Goal: Task Accomplishment & Management: Complete application form

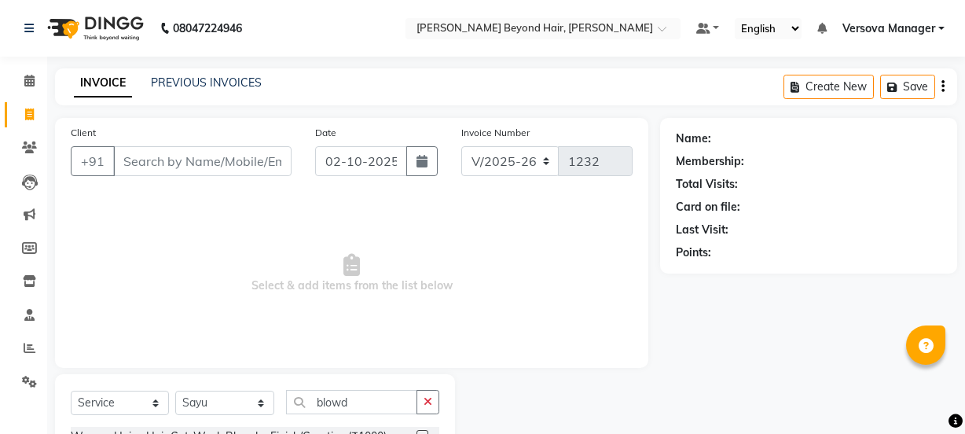
select select "6352"
select select "service"
select select "47583"
click at [188, 84] on link "PREVIOUS INVOICES" at bounding box center [206, 82] width 111 height 14
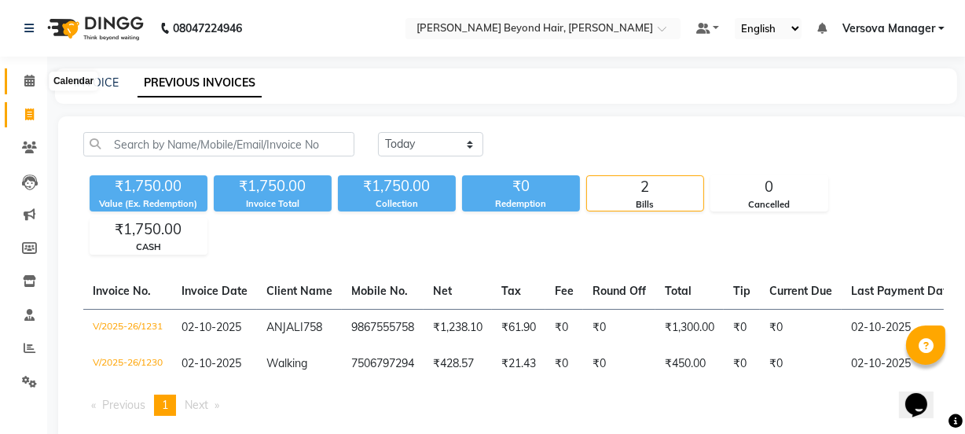
click at [31, 81] on icon at bounding box center [29, 81] width 10 height 12
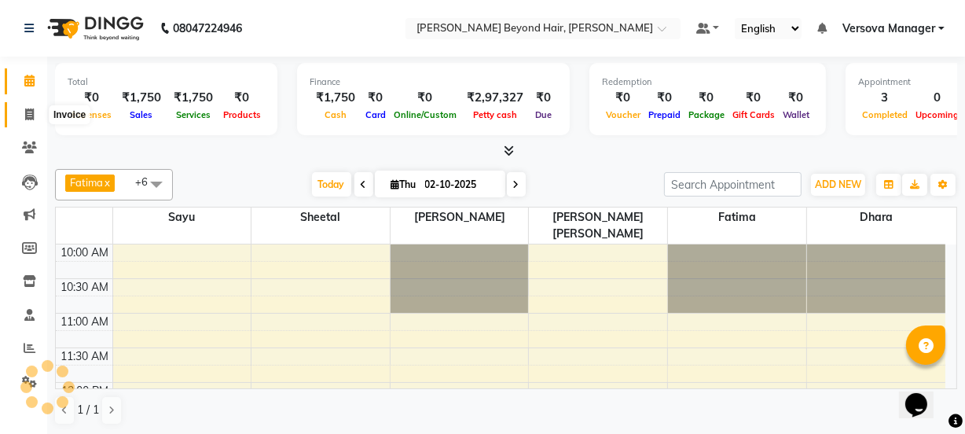
click at [32, 110] on icon at bounding box center [29, 114] width 9 height 12
select select "service"
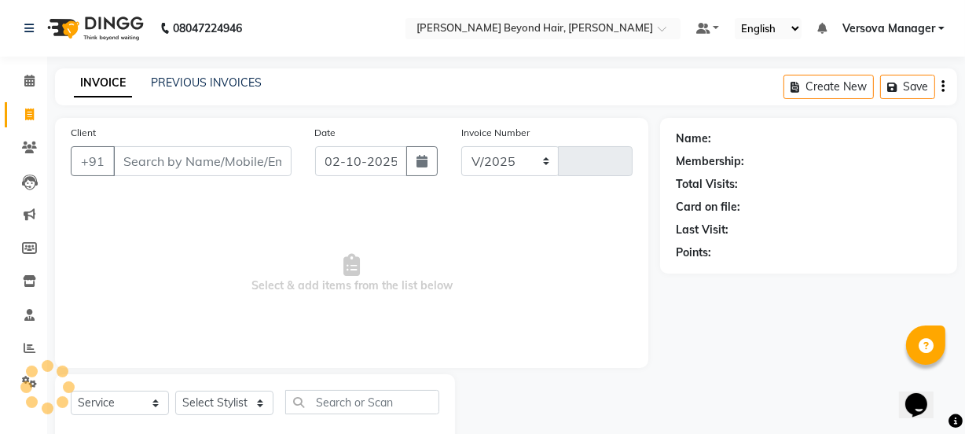
select select "6352"
type input "1232"
select select "48071"
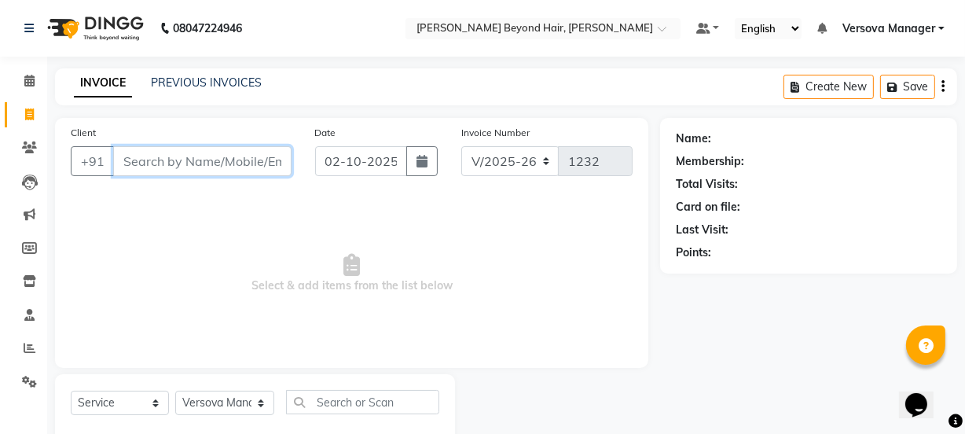
click at [178, 165] on input "Client" at bounding box center [202, 161] width 178 height 30
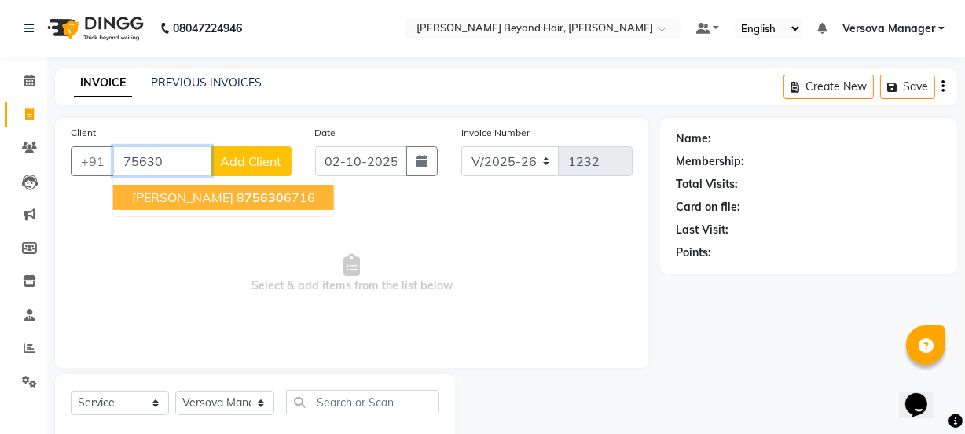
click at [136, 163] on input "75630" at bounding box center [162, 161] width 98 height 30
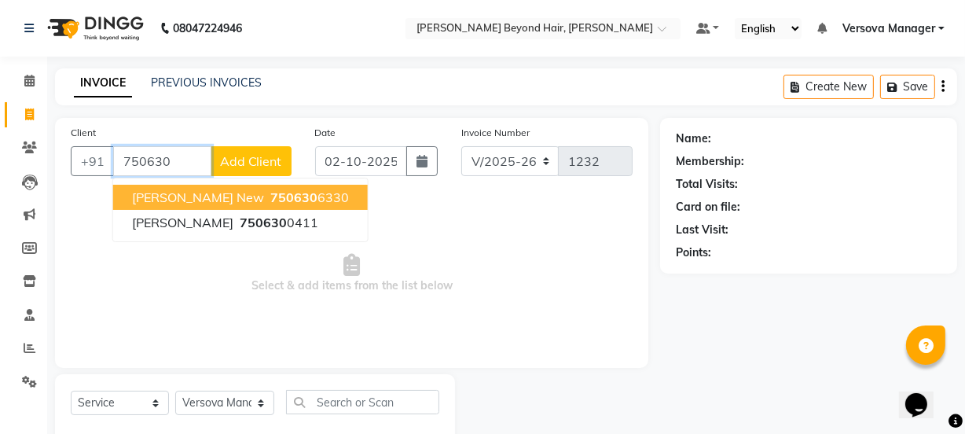
click at [183, 158] on input "750630" at bounding box center [162, 161] width 98 height 30
click at [270, 200] on span "750630" at bounding box center [293, 197] width 47 height 16
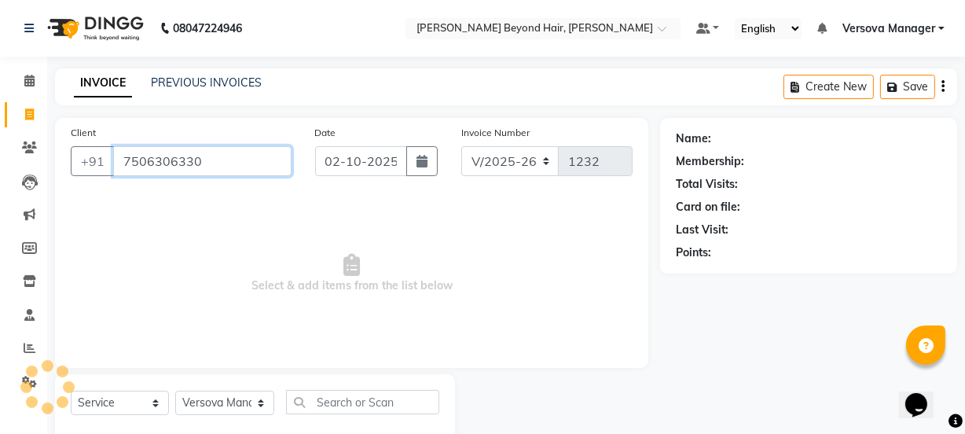
type input "7506306330"
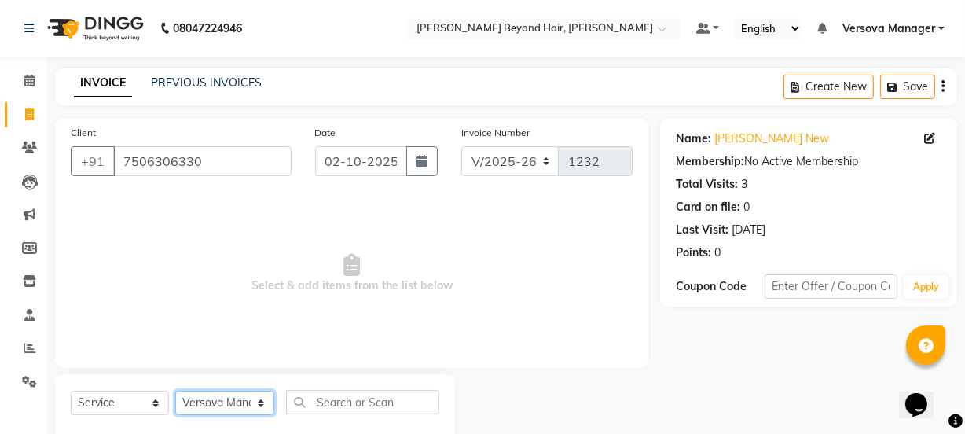
click at [254, 406] on select "Select Stylist ADMIN [PERSON_NAME] [PERSON_NAME] [PERSON_NAME] [PERSON_NAME] [P…" at bounding box center [224, 402] width 99 height 24
select select "47583"
click at [175, 390] on select "Select Stylist ADMIN [PERSON_NAME] [PERSON_NAME] [PERSON_NAME] [PERSON_NAME] [P…" at bounding box center [224, 402] width 99 height 24
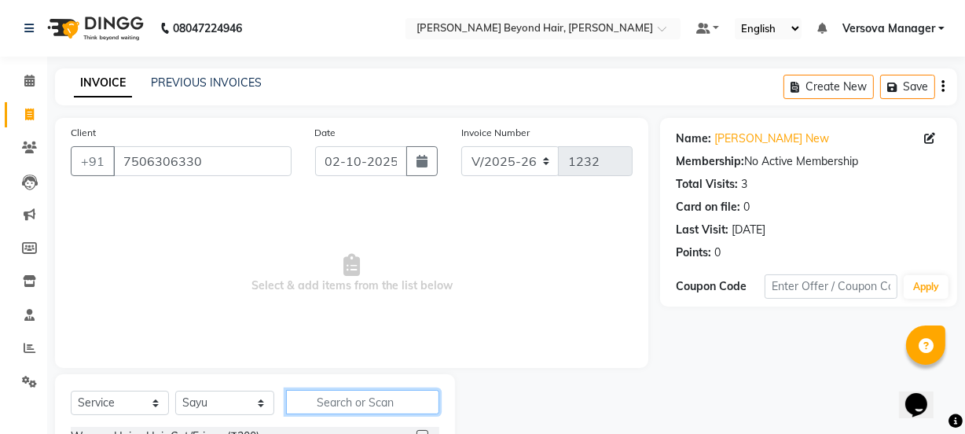
click at [360, 405] on input "text" at bounding box center [362, 402] width 152 height 24
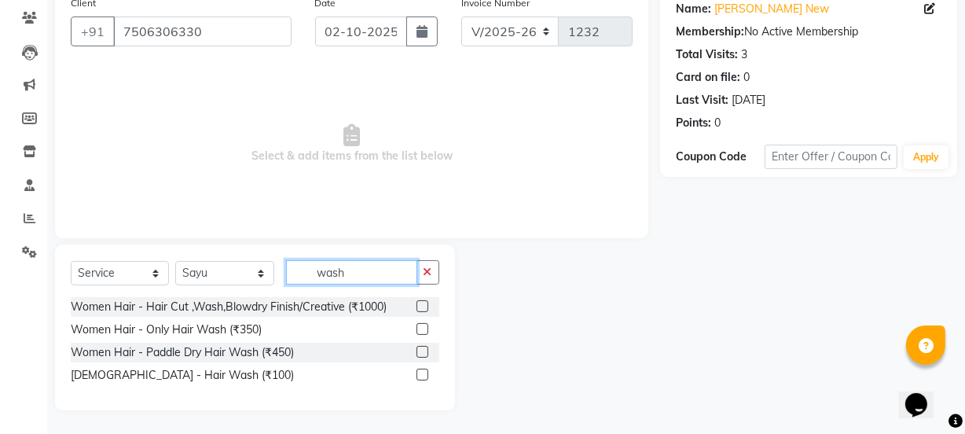
type input "wash"
drag, startPoint x: 422, startPoint y: 349, endPoint x: 406, endPoint y: 337, distance: 19.6
click at [421, 349] on label at bounding box center [422, 352] width 12 height 12
click at [421, 349] on input "checkbox" at bounding box center [421, 352] width 10 height 10
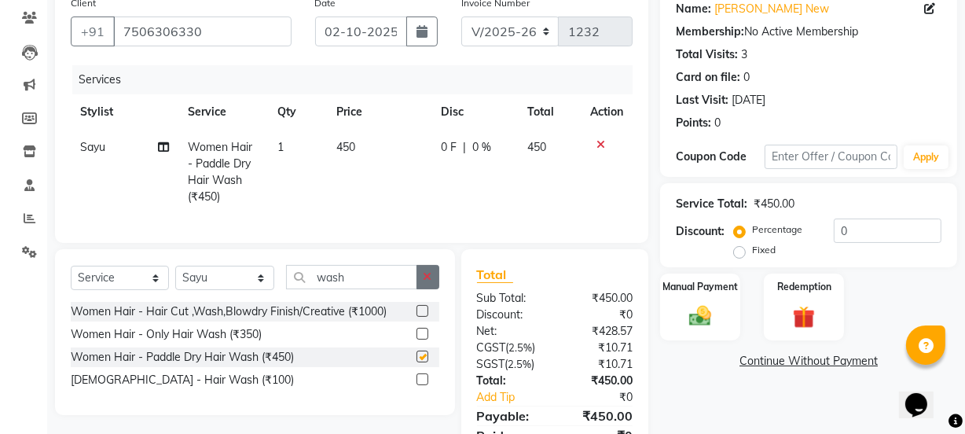
checkbox input "false"
click at [422, 287] on button "button" at bounding box center [427, 277] width 23 height 24
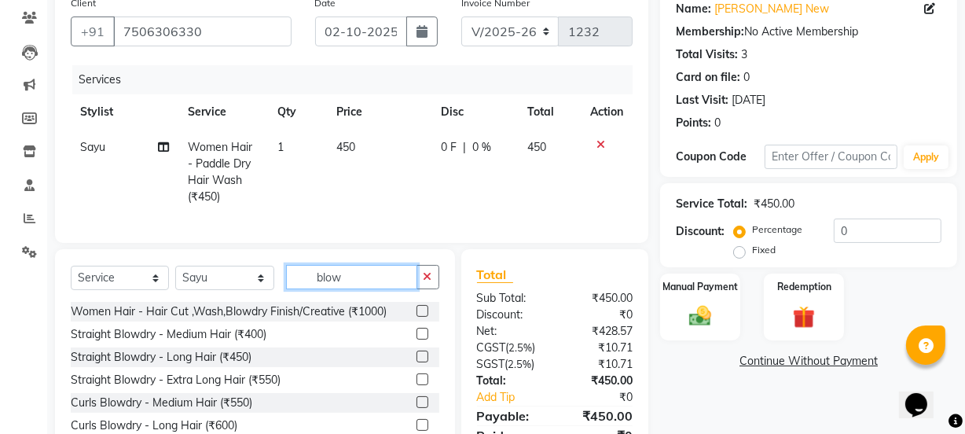
type input "blow"
click at [416, 362] on label at bounding box center [422, 356] width 12 height 12
click at [416, 362] on input "checkbox" at bounding box center [421, 357] width 10 height 10
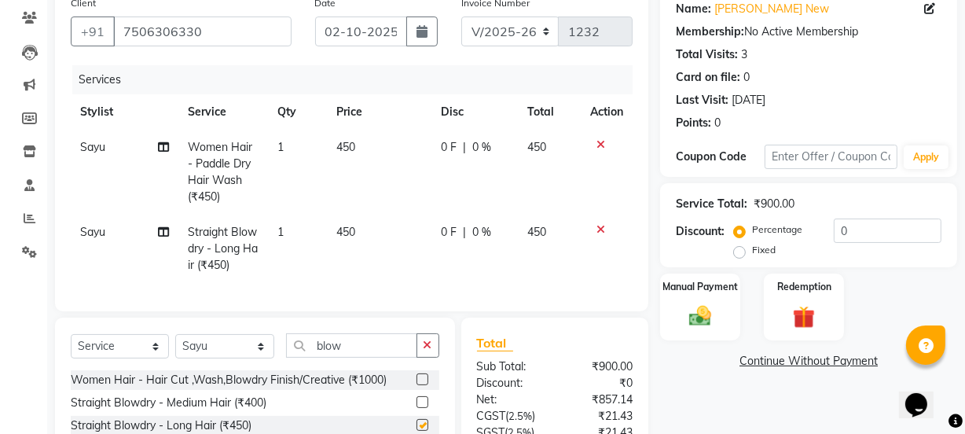
checkbox input "false"
click at [353, 231] on span "450" at bounding box center [346, 232] width 19 height 14
click at [328, 231] on td "1" at bounding box center [298, 248] width 60 height 68
select select "47583"
click at [362, 229] on td "450" at bounding box center [380, 248] width 104 height 68
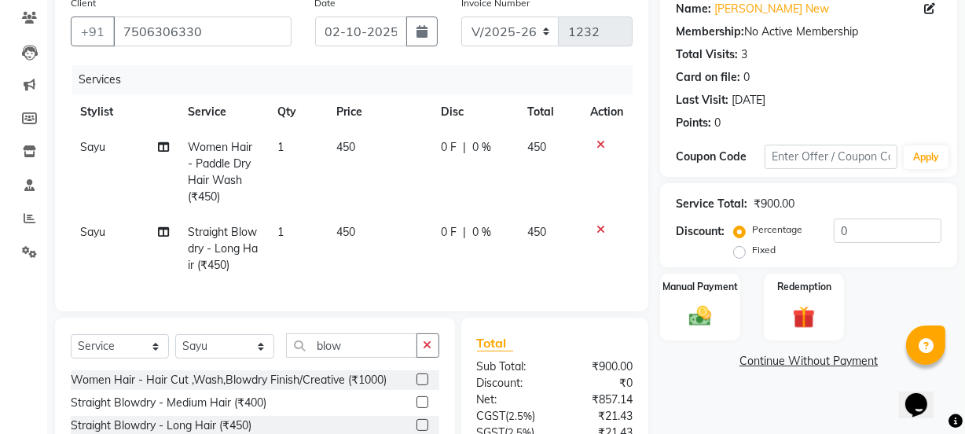
select select "47583"
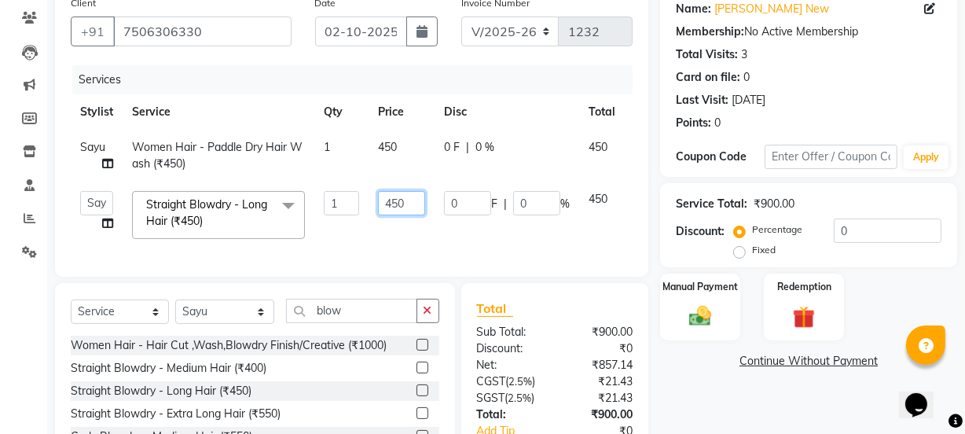
click at [416, 207] on input "450" at bounding box center [401, 203] width 47 height 24
type input "400"
click at [429, 233] on td "400" at bounding box center [401, 214] width 66 height 67
select select "47583"
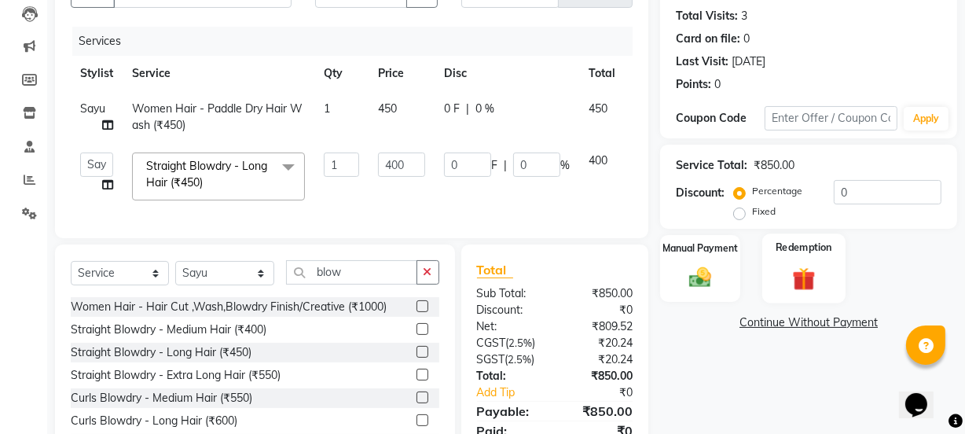
scroll to position [244, 0]
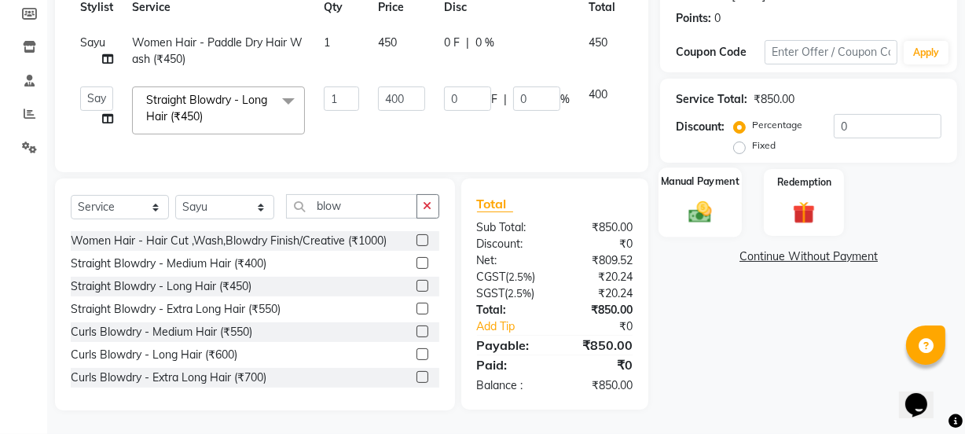
click at [727, 188] on div "Manual Payment" at bounding box center [699, 202] width 83 height 70
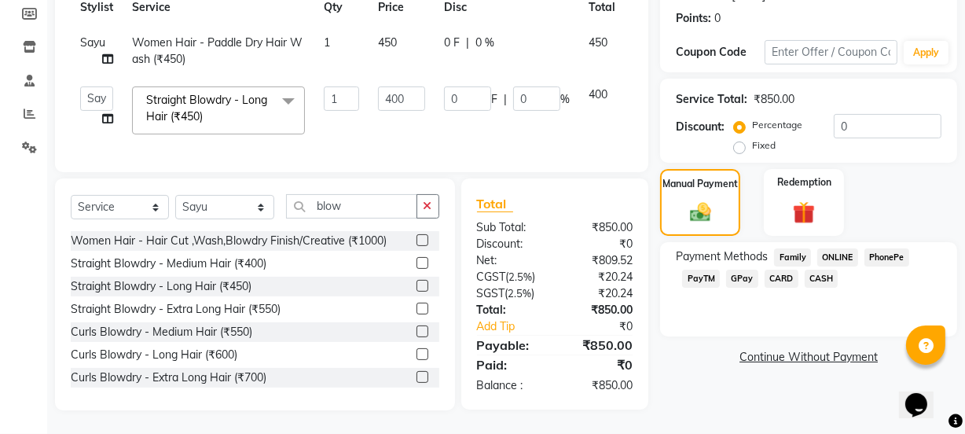
click at [840, 248] on span "ONLINE" at bounding box center [837, 257] width 41 height 18
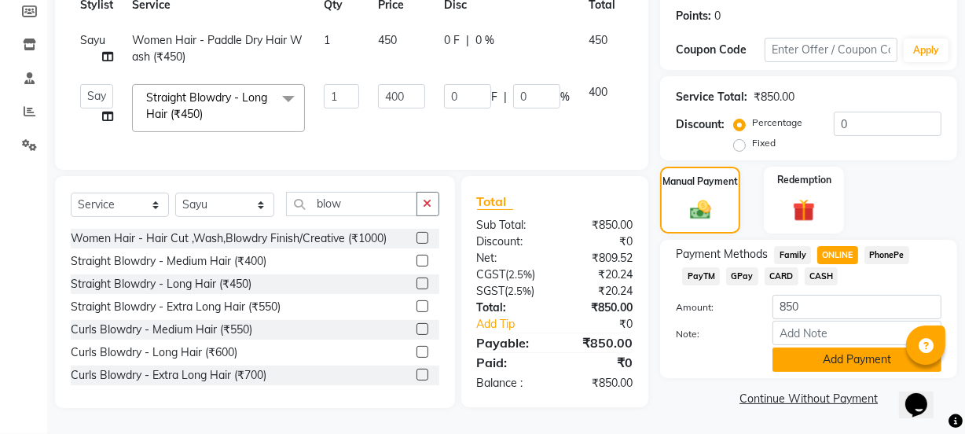
click at [804, 353] on button "Add Payment" at bounding box center [856, 359] width 169 height 24
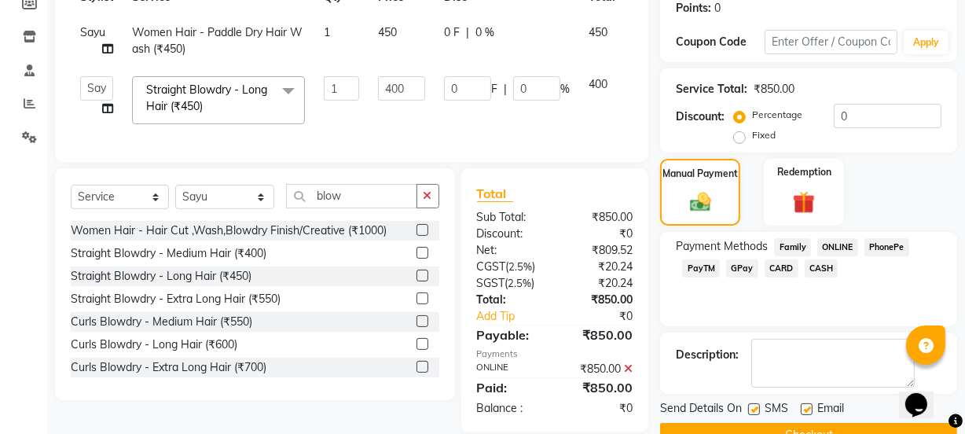
click at [751, 407] on label at bounding box center [754, 409] width 12 height 12
click at [751, 407] on input "checkbox" at bounding box center [753, 410] width 10 height 10
checkbox input "false"
click at [811, 429] on button "Checkout" at bounding box center [808, 435] width 297 height 24
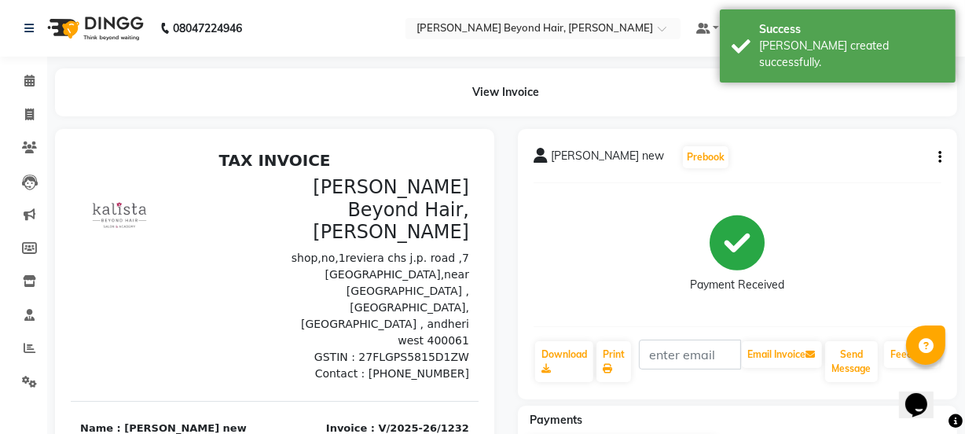
select select "service"
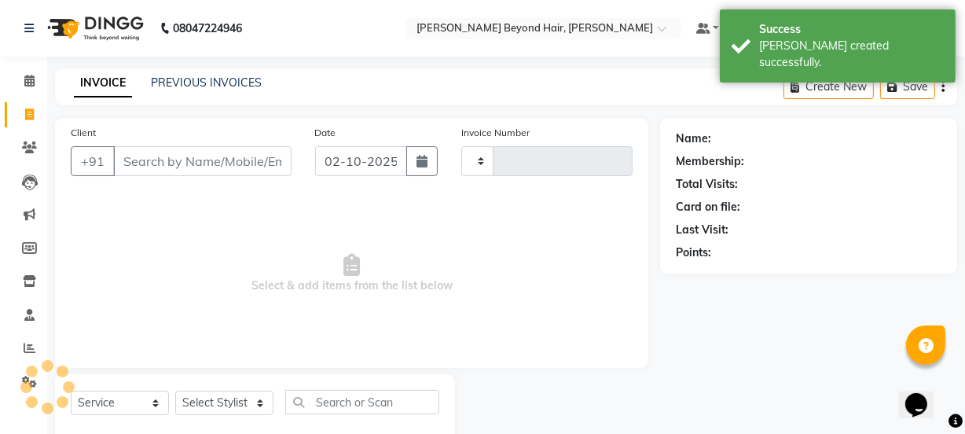
scroll to position [39, 0]
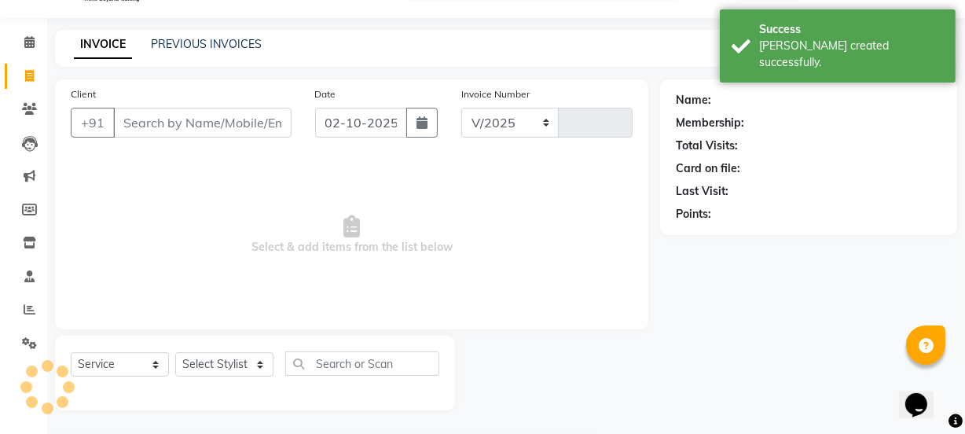
select select "6352"
type input "1233"
select select "48071"
click at [246, 113] on input "Client" at bounding box center [202, 123] width 178 height 30
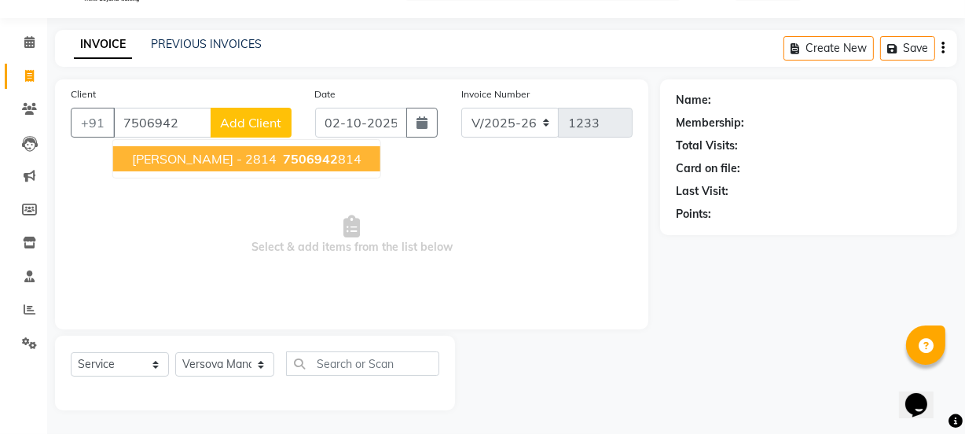
click at [277, 157] on span "[PERSON_NAME] - 2814" at bounding box center [204, 159] width 145 height 16
type input "7506942814"
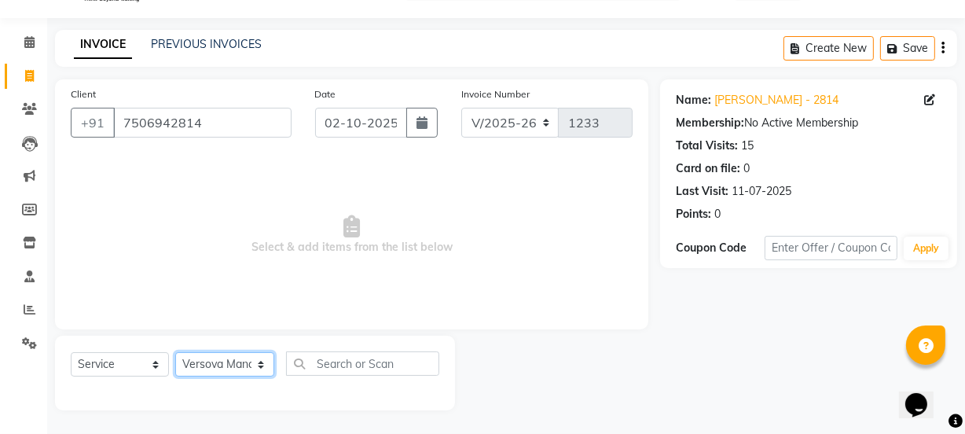
click at [202, 357] on select "Select Stylist ADMIN [PERSON_NAME] [PERSON_NAME] [PERSON_NAME] [PERSON_NAME] [P…" at bounding box center [224, 364] width 99 height 24
select select "69775"
click at [175, 352] on select "Select Stylist ADMIN [PERSON_NAME] [PERSON_NAME] [PERSON_NAME] [PERSON_NAME] [P…" at bounding box center [224, 364] width 99 height 24
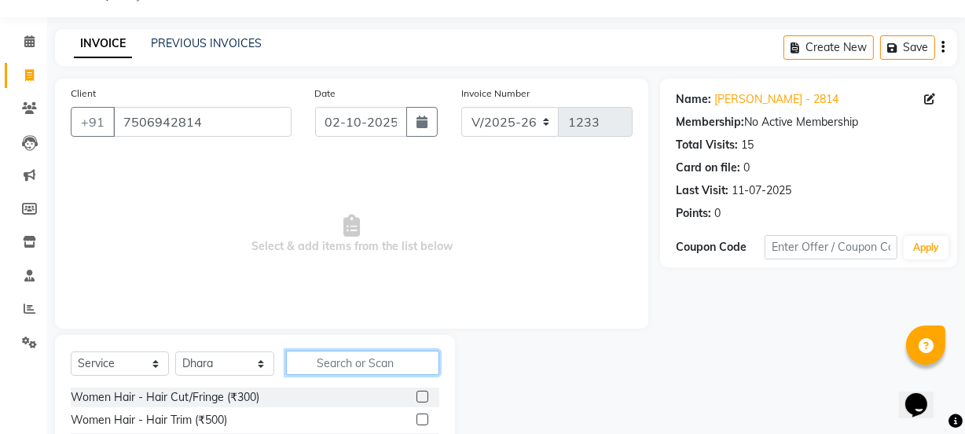
click at [319, 360] on input "text" at bounding box center [362, 362] width 152 height 24
type input "touch"
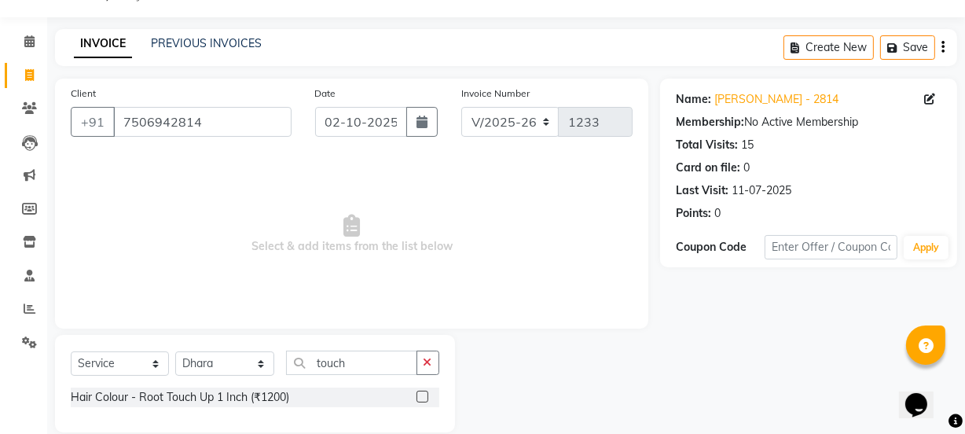
click at [424, 397] on label at bounding box center [422, 396] width 12 height 12
click at [424, 397] on input "checkbox" at bounding box center [421, 397] width 10 height 10
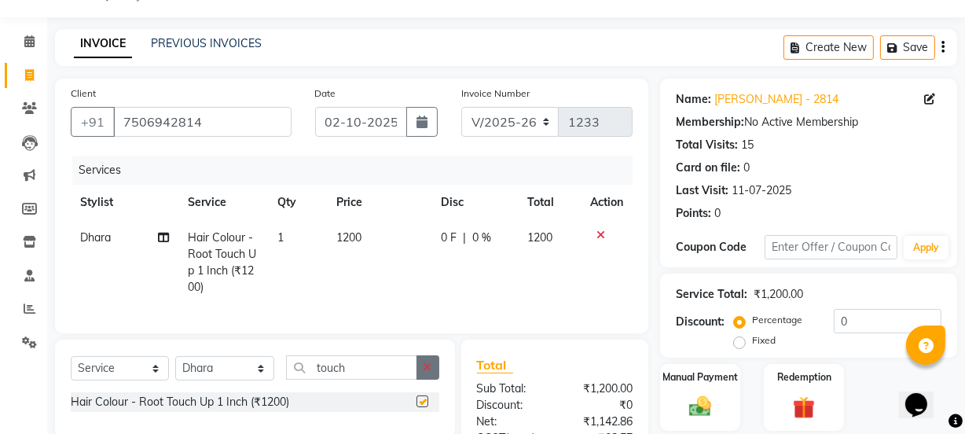
checkbox input "false"
click at [430, 372] on icon "button" at bounding box center [427, 366] width 9 height 11
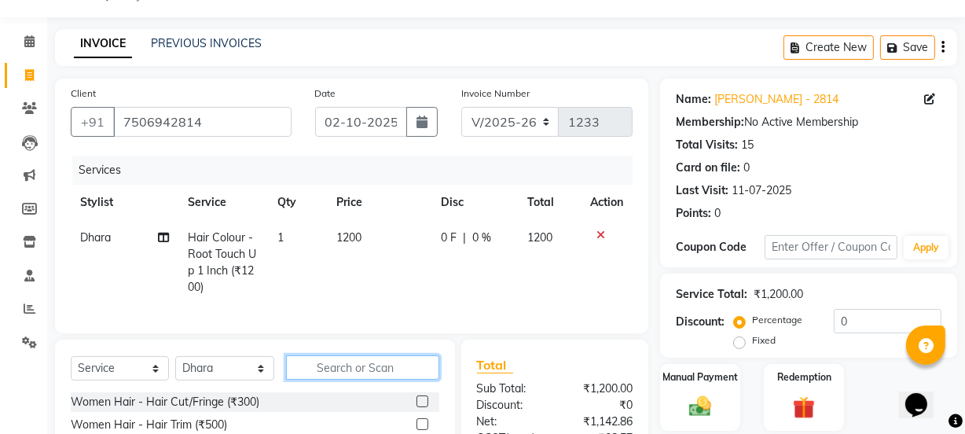
click at [376, 377] on input "text" at bounding box center [362, 367] width 152 height 24
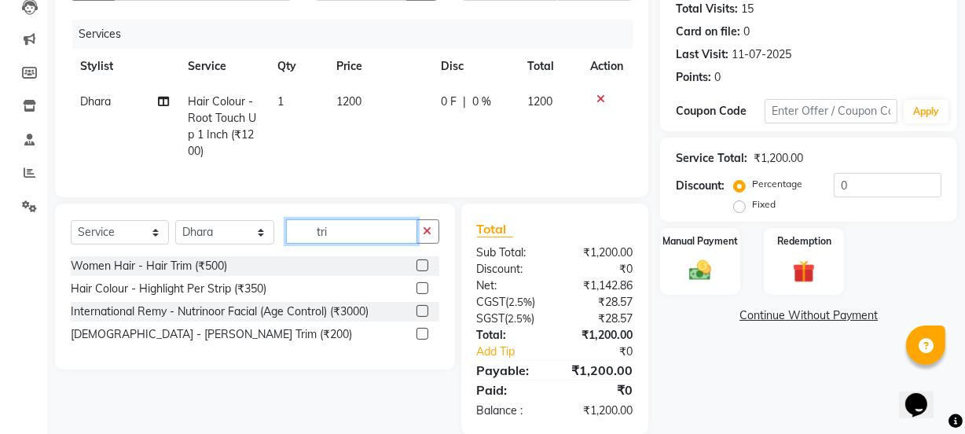
scroll to position [181, 0]
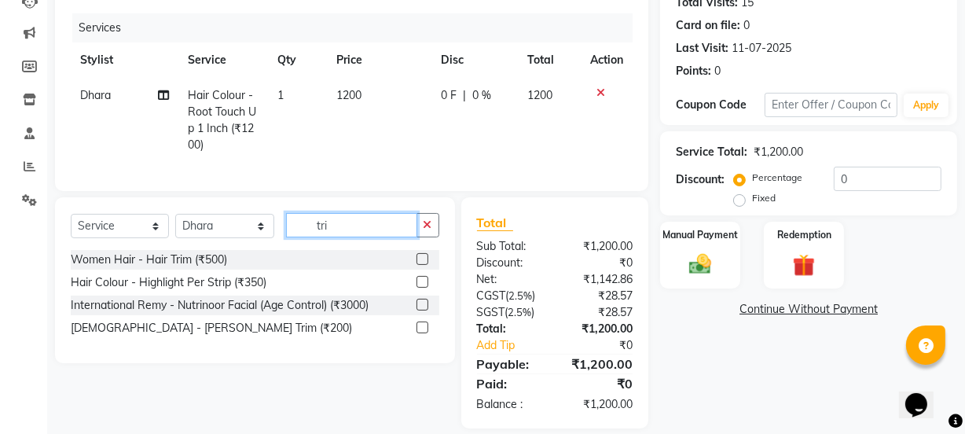
type input "tri"
click at [421, 265] on label at bounding box center [422, 259] width 12 height 12
click at [421, 265] on input "checkbox" at bounding box center [421, 260] width 10 height 10
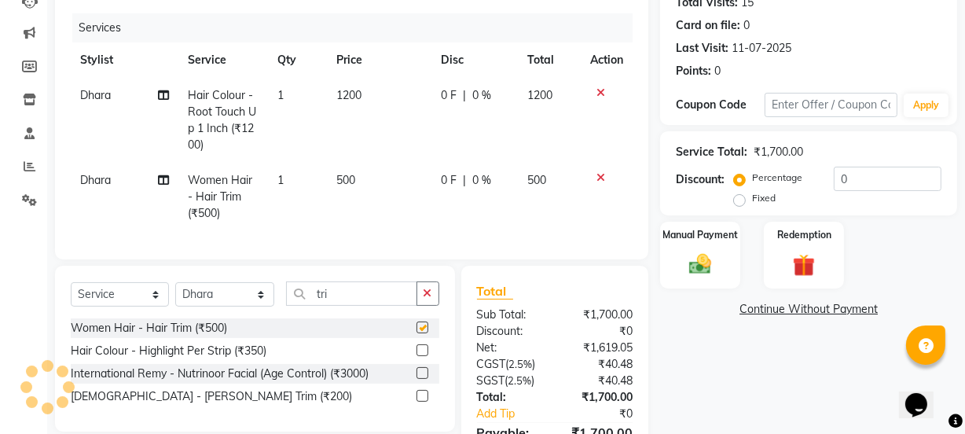
checkbox input "false"
click at [424, 298] on icon "button" at bounding box center [427, 293] width 9 height 11
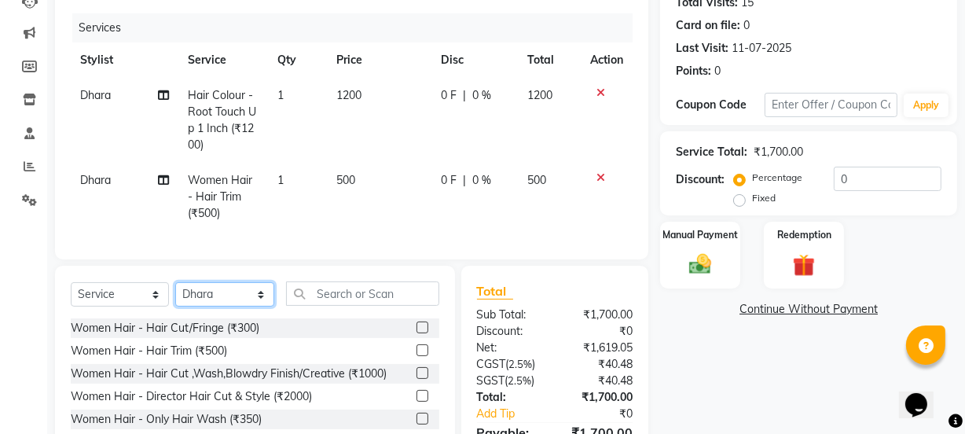
click at [229, 306] on select "Select Stylist ADMIN [PERSON_NAME] [PERSON_NAME] [PERSON_NAME] [PERSON_NAME] [P…" at bounding box center [224, 294] width 99 height 24
select select "47588"
click at [175, 292] on select "Select Stylist ADMIN [PERSON_NAME] [PERSON_NAME] [PERSON_NAME] [PERSON_NAME] [P…" at bounding box center [224, 294] width 99 height 24
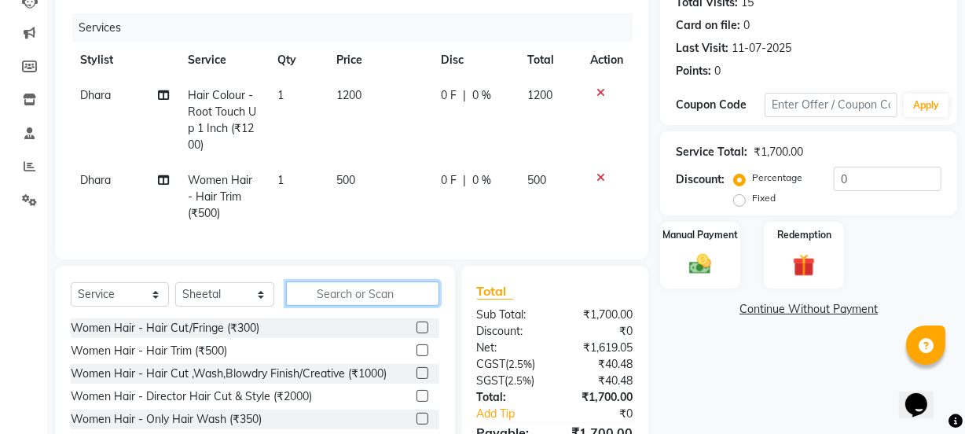
click at [405, 298] on input "text" at bounding box center [362, 293] width 152 height 24
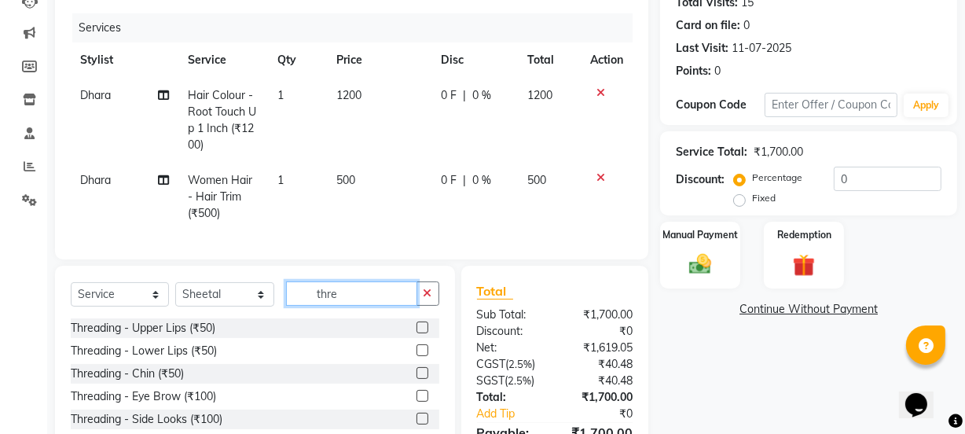
type input "thre"
click at [416, 401] on label at bounding box center [422, 396] width 12 height 12
click at [416, 401] on input "checkbox" at bounding box center [421, 396] width 10 height 10
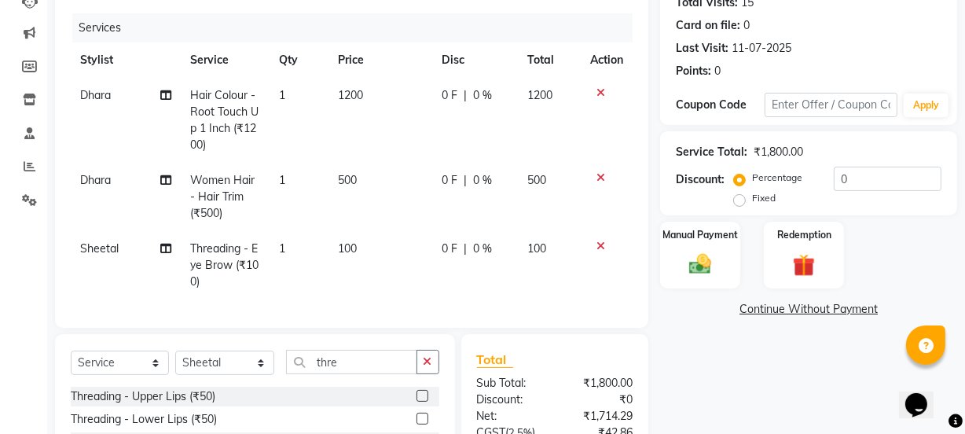
checkbox input "false"
click at [431, 367] on icon "button" at bounding box center [427, 361] width 9 height 11
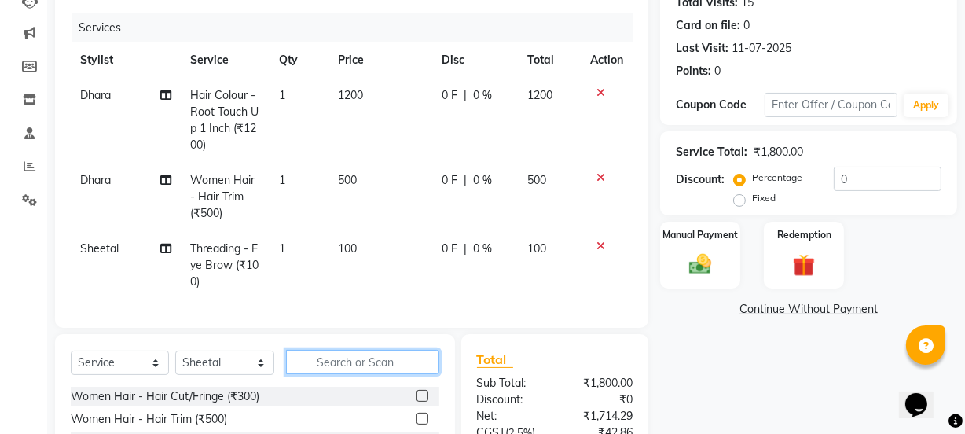
click at [354, 374] on input "text" at bounding box center [362, 362] width 152 height 24
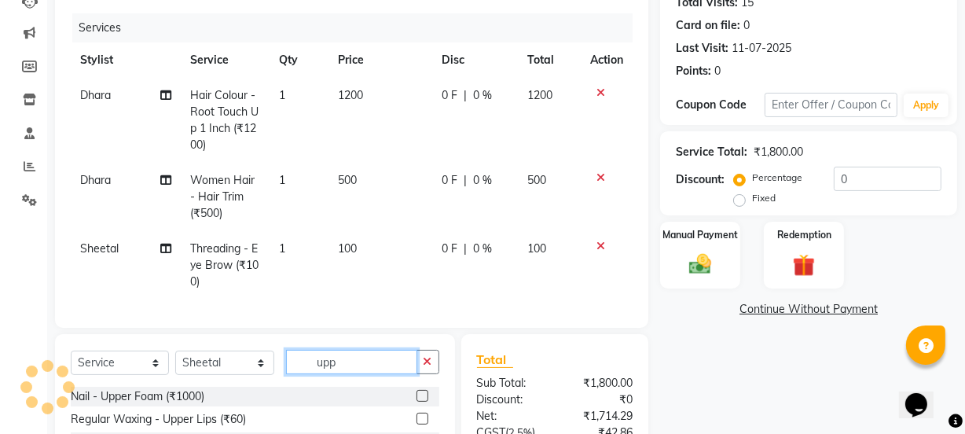
scroll to position [324, 0]
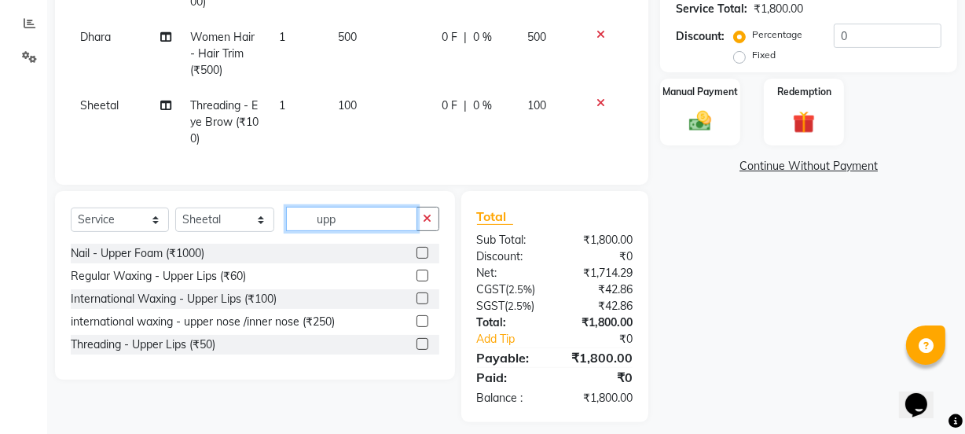
type input "upp"
click at [424, 304] on label at bounding box center [422, 298] width 12 height 12
click at [424, 304] on input "checkbox" at bounding box center [421, 299] width 10 height 10
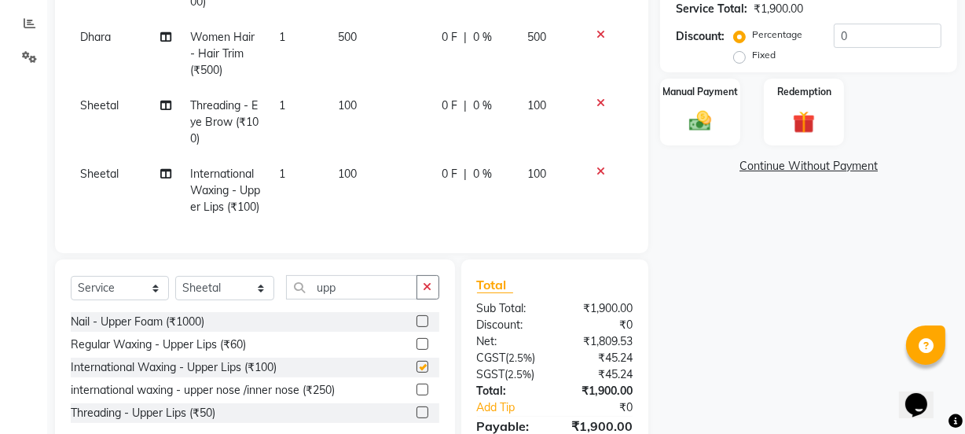
checkbox input "false"
click at [430, 299] on button "button" at bounding box center [427, 287] width 23 height 24
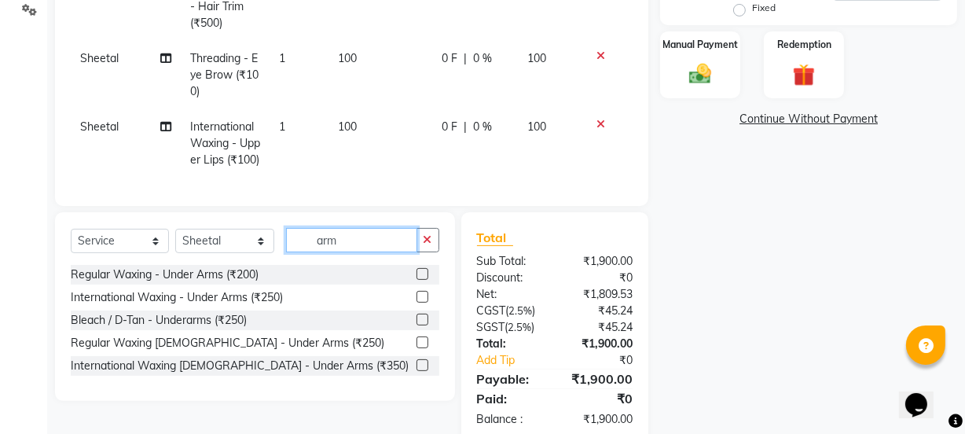
scroll to position [396, 0]
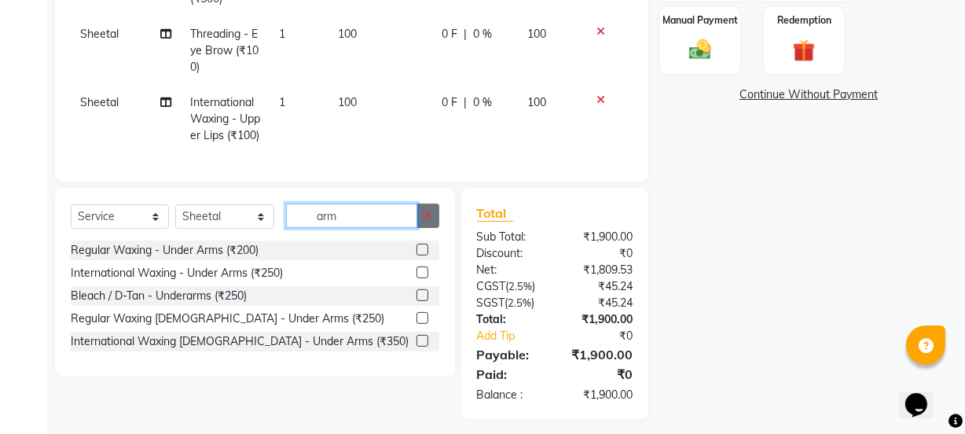
type input "arm"
click at [419, 228] on button "button" at bounding box center [427, 215] width 23 height 24
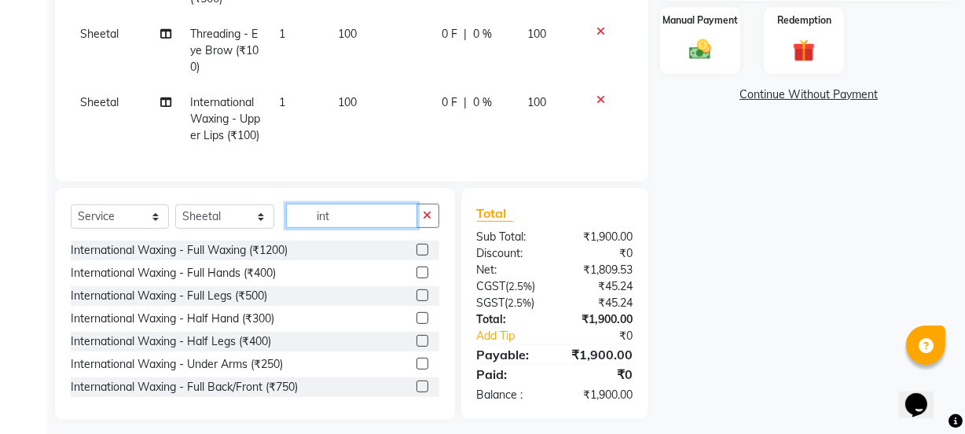
type input "int"
click at [416, 324] on label at bounding box center [422, 318] width 12 height 12
click at [416, 324] on input "checkbox" at bounding box center [421, 318] width 10 height 10
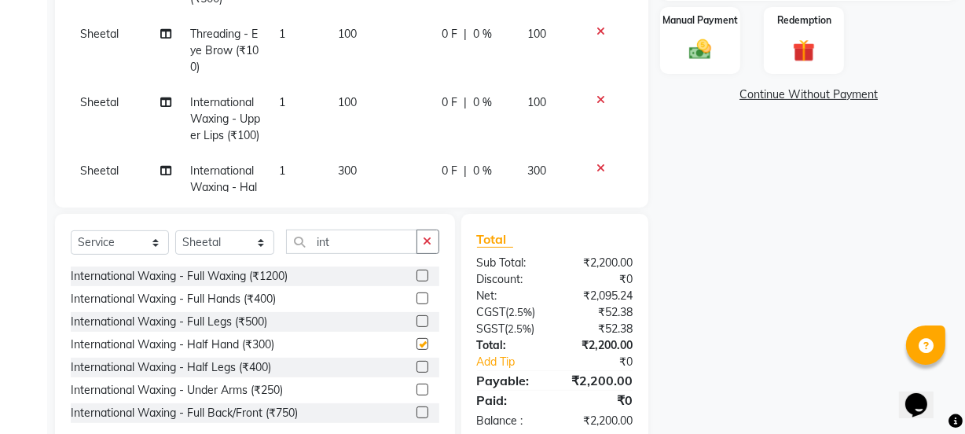
checkbox input "false"
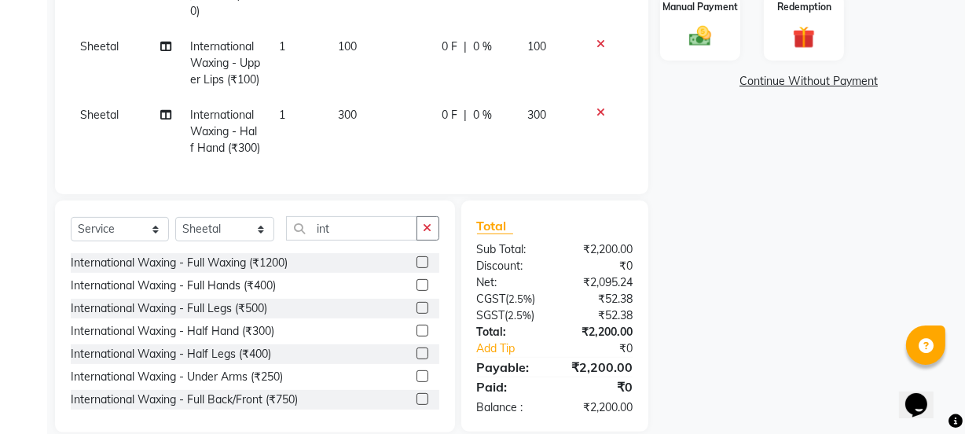
scroll to position [432, 0]
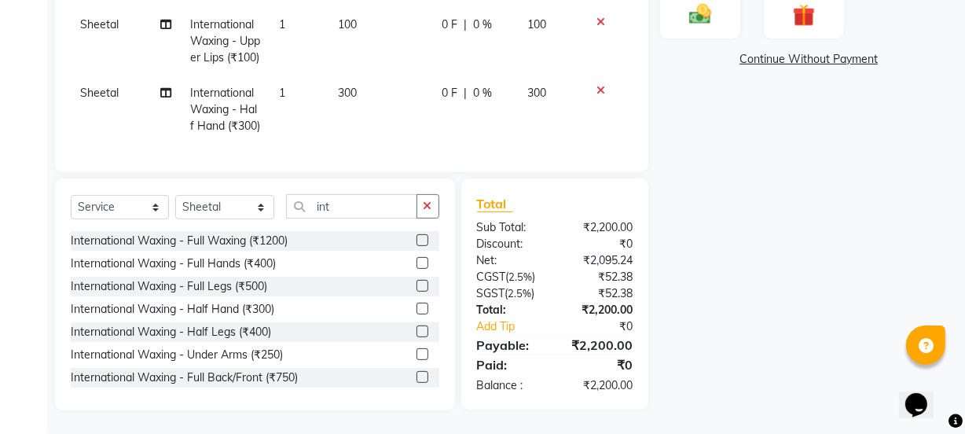
click at [416, 264] on label at bounding box center [422, 263] width 12 height 12
click at [416, 264] on input "checkbox" at bounding box center [421, 263] width 10 height 10
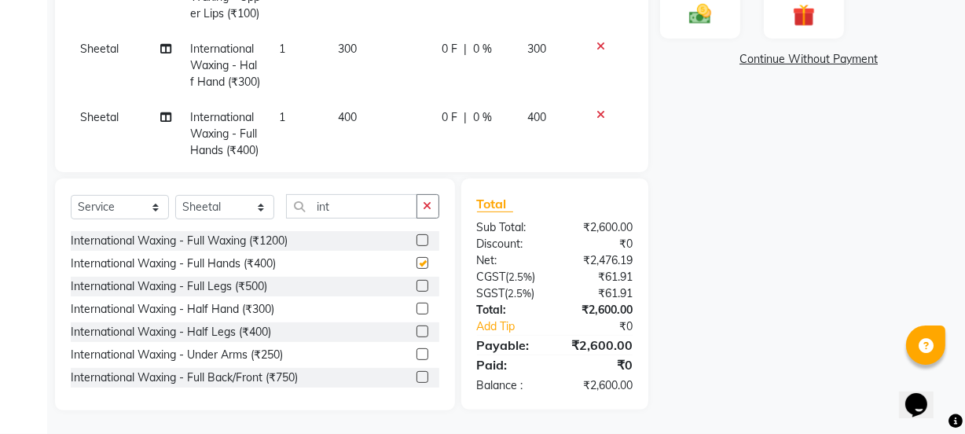
checkbox input "false"
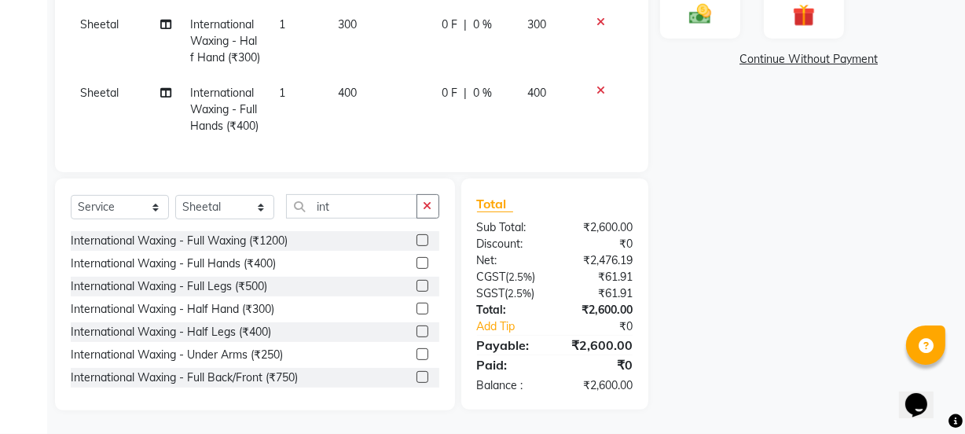
scroll to position [170, 0]
click at [435, 201] on button "button" at bounding box center [427, 206] width 23 height 24
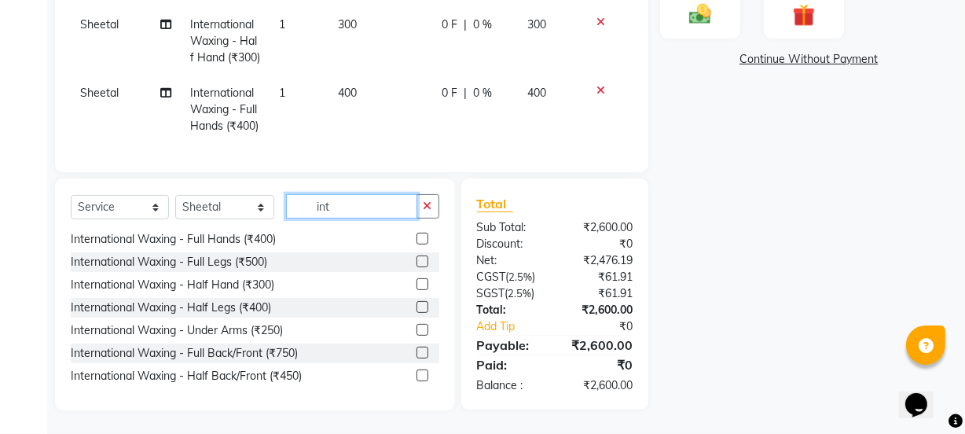
scroll to position [0, 0]
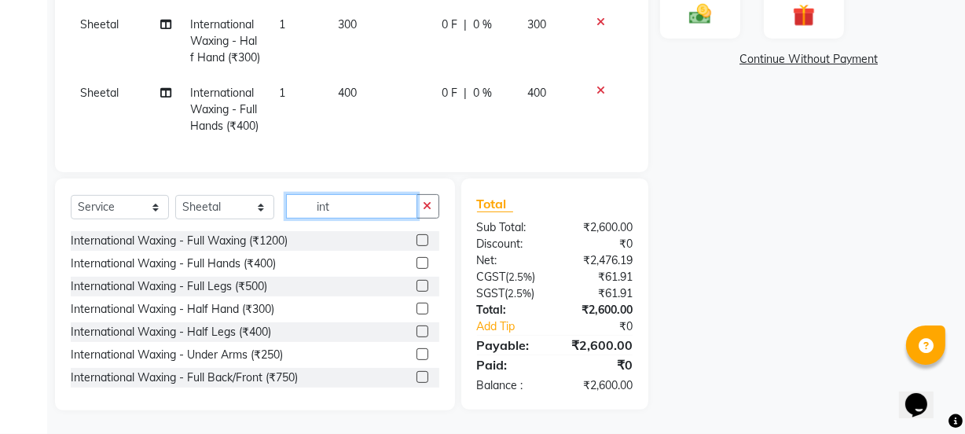
type input "int"
click at [416, 350] on label at bounding box center [422, 354] width 12 height 12
click at [416, 350] on input "checkbox" at bounding box center [421, 355] width 10 height 10
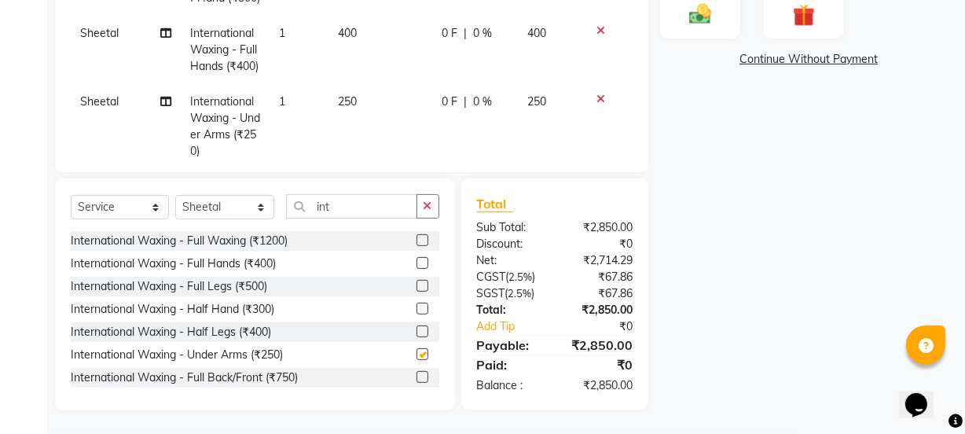
checkbox input "false"
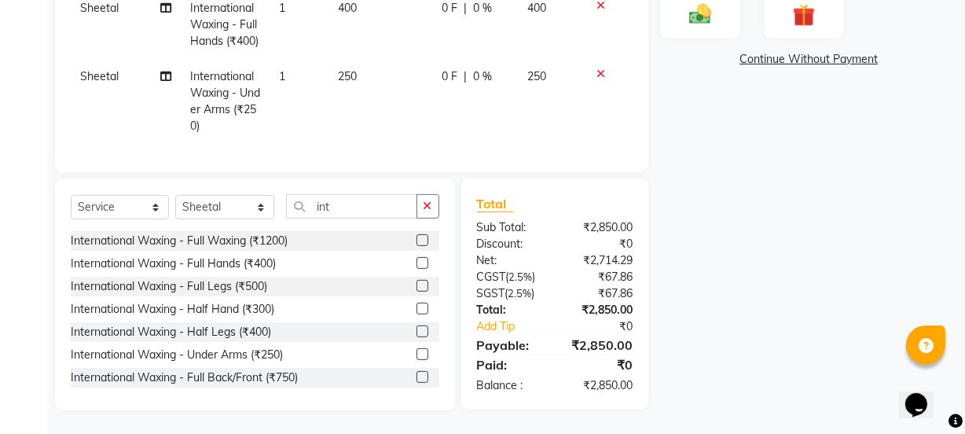
scroll to position [255, 0]
click at [432, 209] on button "button" at bounding box center [427, 206] width 23 height 24
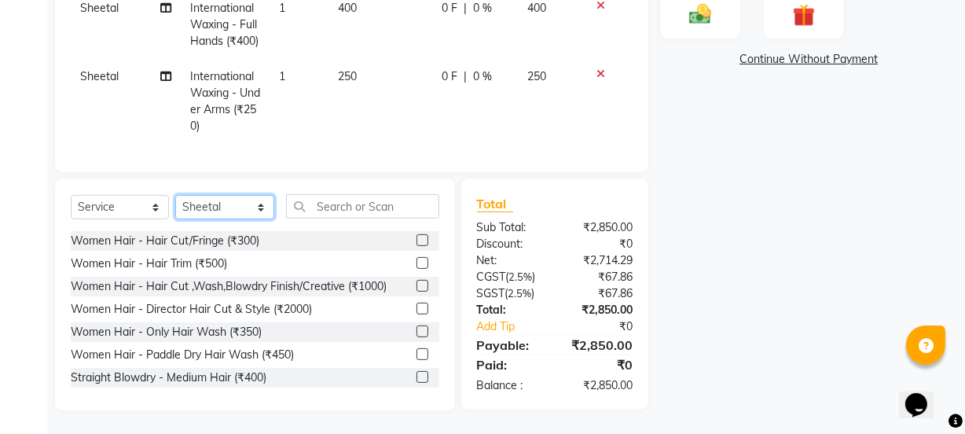
click at [262, 210] on select "Select Stylist ADMIN [PERSON_NAME] [PERSON_NAME] [PERSON_NAME] [PERSON_NAME] [P…" at bounding box center [224, 207] width 99 height 24
select select "47583"
click at [175, 195] on select "Select Stylist ADMIN [PERSON_NAME] [PERSON_NAME] [PERSON_NAME] [PERSON_NAME] [P…" at bounding box center [224, 207] width 99 height 24
click at [331, 209] on input "text" at bounding box center [362, 206] width 152 height 24
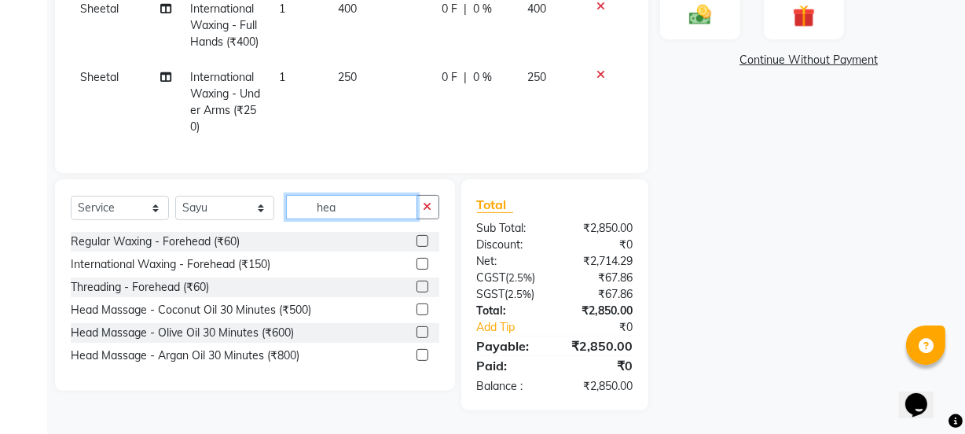
scroll to position [431, 0]
type input "head"
click at [419, 308] on label at bounding box center [422, 309] width 12 height 12
click at [419, 308] on input "checkbox" at bounding box center [421, 310] width 10 height 10
click at [419, 308] on label at bounding box center [422, 309] width 12 height 12
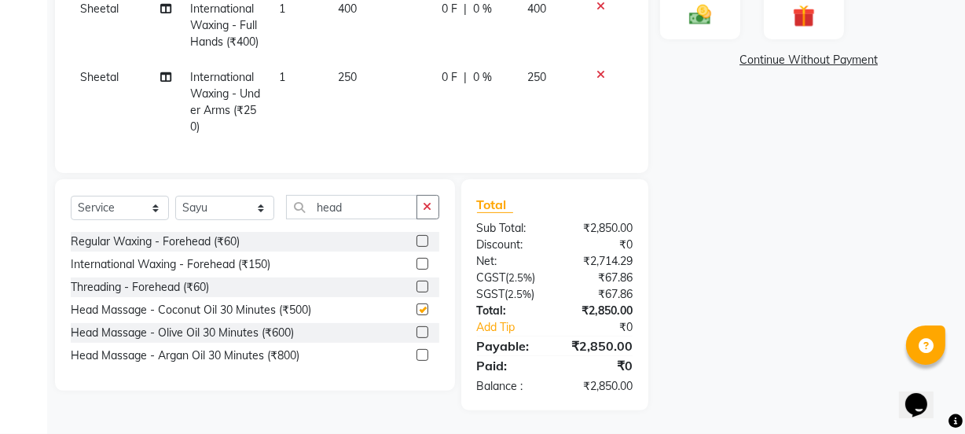
click at [419, 308] on input "checkbox" at bounding box center [421, 310] width 10 height 10
checkbox input "false"
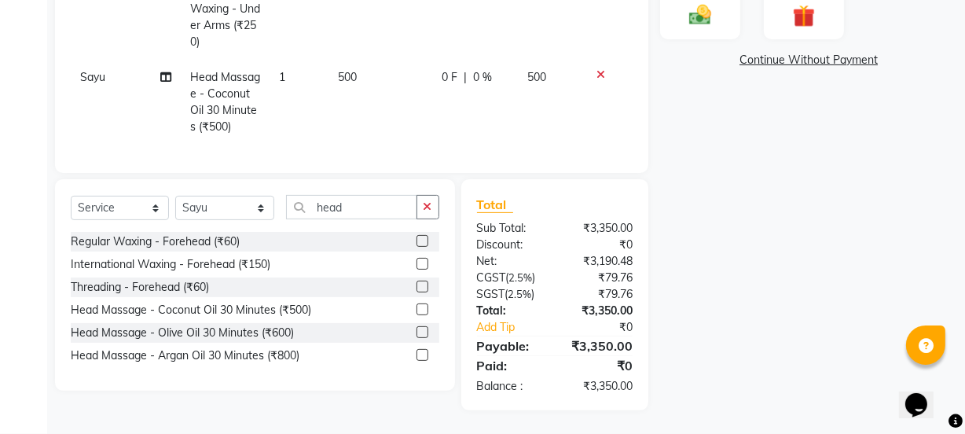
scroll to position [340, 0]
click at [345, 70] on span "500" at bounding box center [347, 77] width 19 height 14
select select "47583"
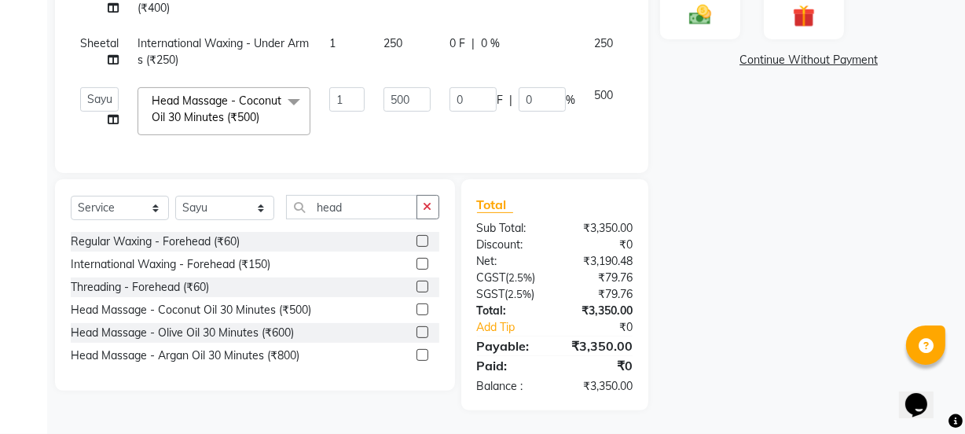
scroll to position [124, 0]
click at [402, 88] on input "500" at bounding box center [406, 99] width 47 height 24
type input "550"
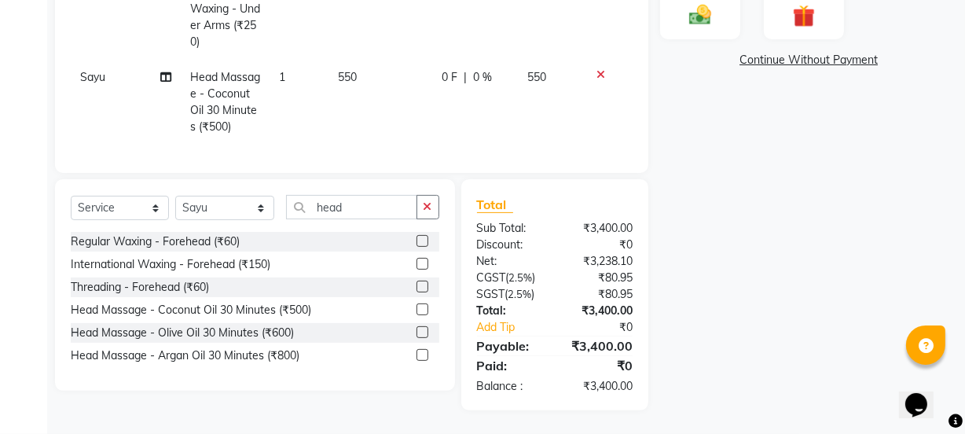
scroll to position [340, 0]
click at [428, 201] on icon "button" at bounding box center [427, 206] width 9 height 11
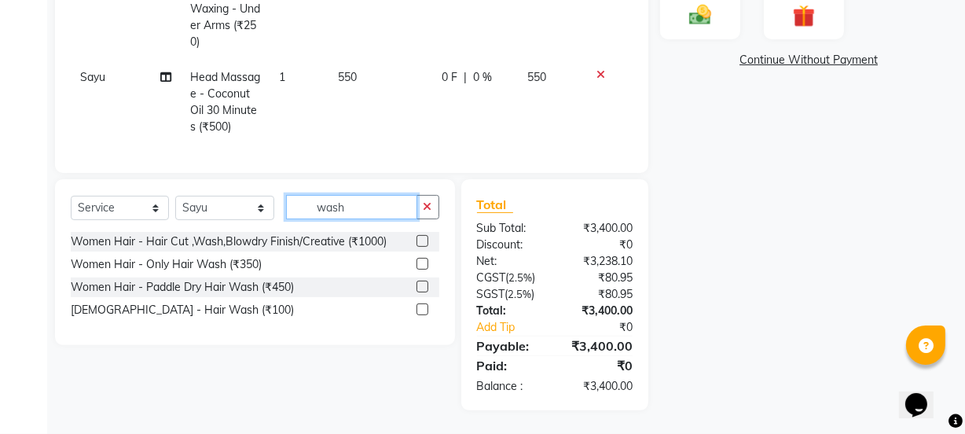
type input "wash"
click at [421, 287] on label at bounding box center [422, 286] width 12 height 12
click at [421, 287] on input "checkbox" at bounding box center [421, 287] width 10 height 10
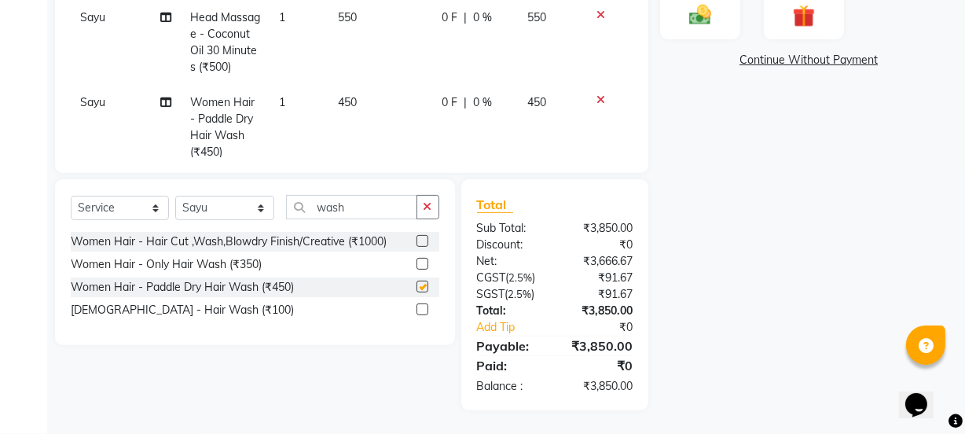
checkbox input "false"
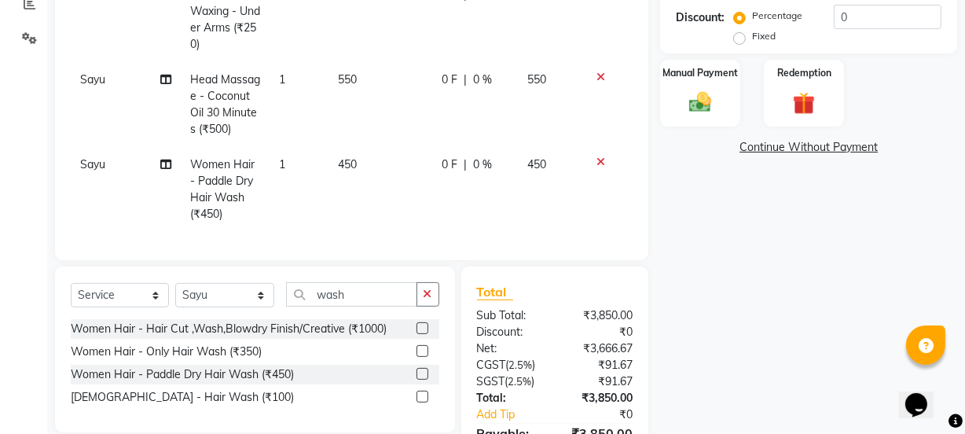
scroll to position [360, 0]
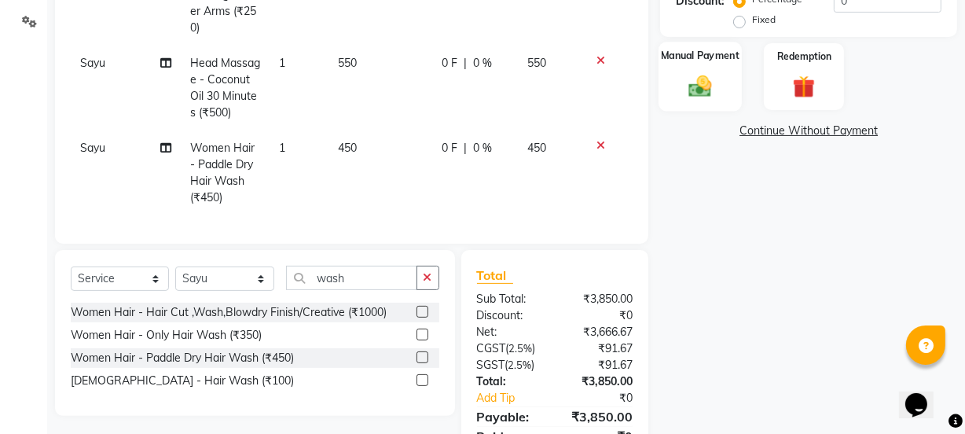
click at [711, 52] on label "Manual Payment" at bounding box center [700, 55] width 79 height 15
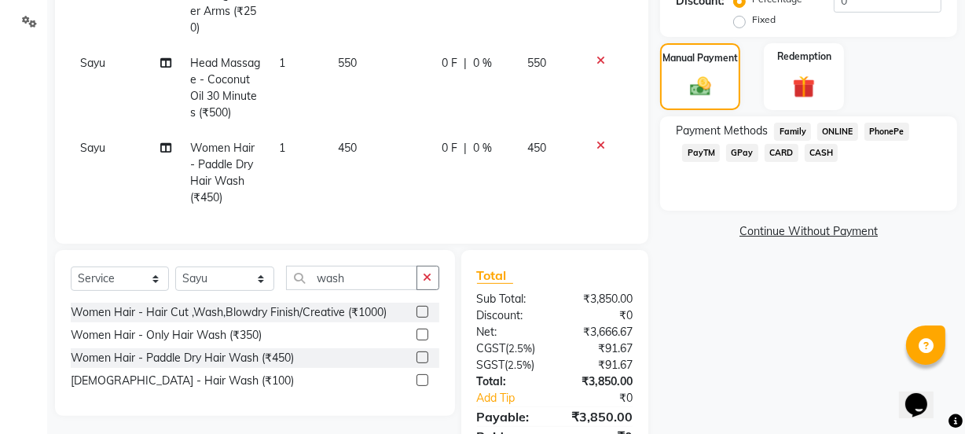
click at [738, 150] on span "GPay" at bounding box center [742, 153] width 32 height 18
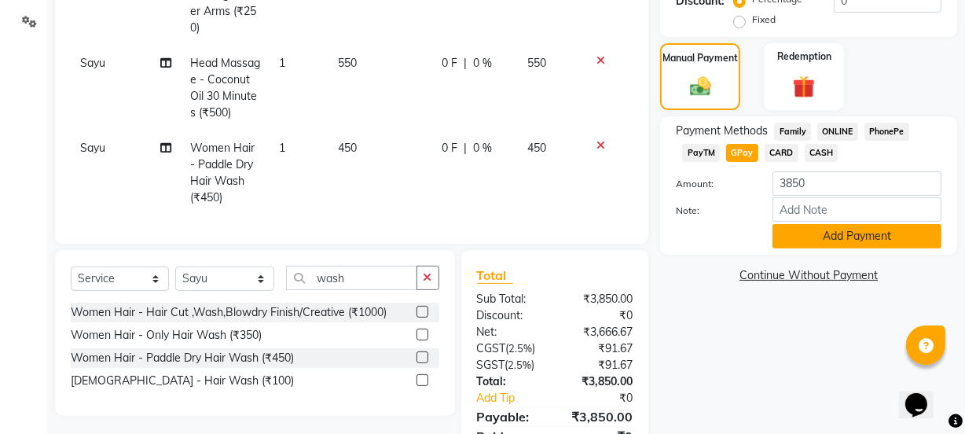
drag, startPoint x: 844, startPoint y: 229, endPoint x: 854, endPoint y: 233, distance: 10.7
click at [854, 233] on button "Add Payment" at bounding box center [856, 236] width 169 height 24
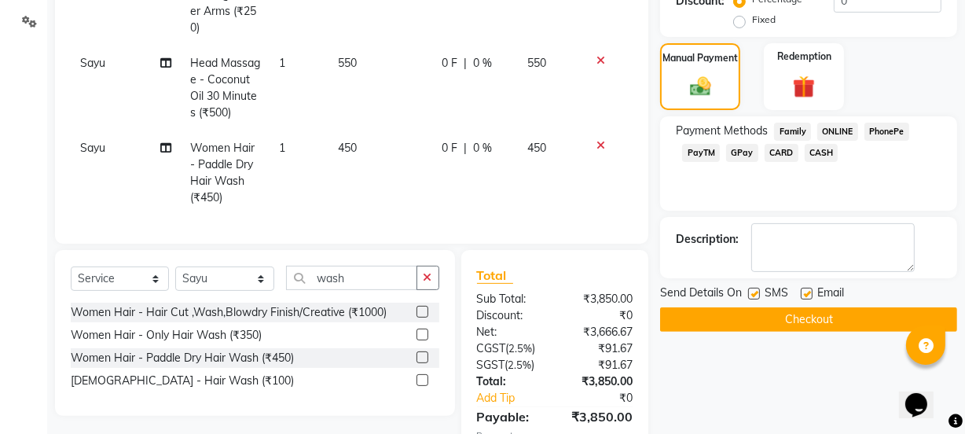
click at [756, 288] on label at bounding box center [754, 294] width 12 height 12
click at [756, 289] on input "checkbox" at bounding box center [753, 294] width 10 height 10
checkbox input "false"
click at [797, 320] on button "Checkout" at bounding box center [808, 319] width 297 height 24
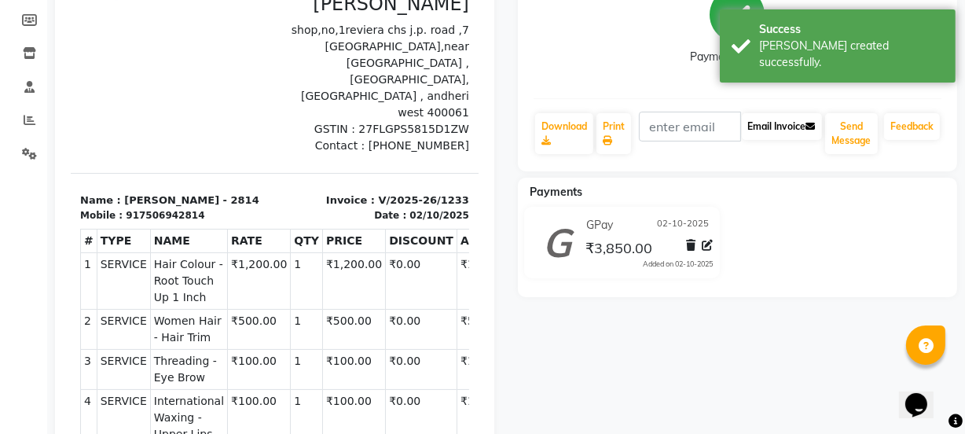
scroll to position [71, 0]
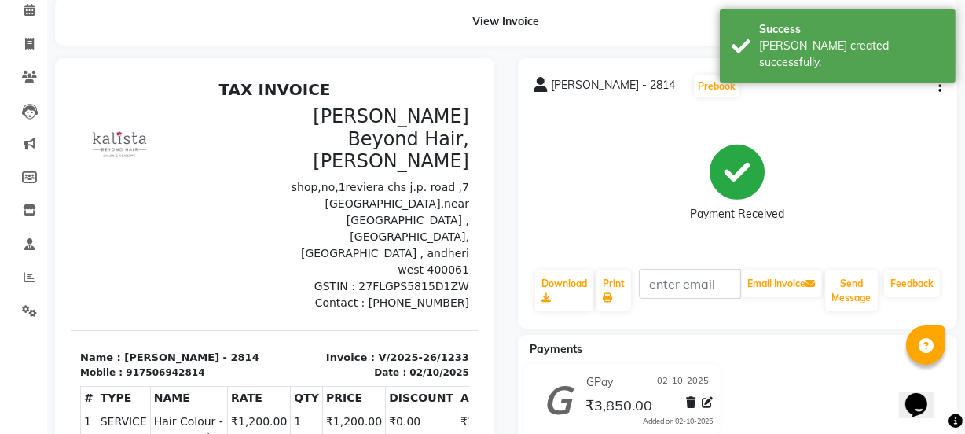
select select "service"
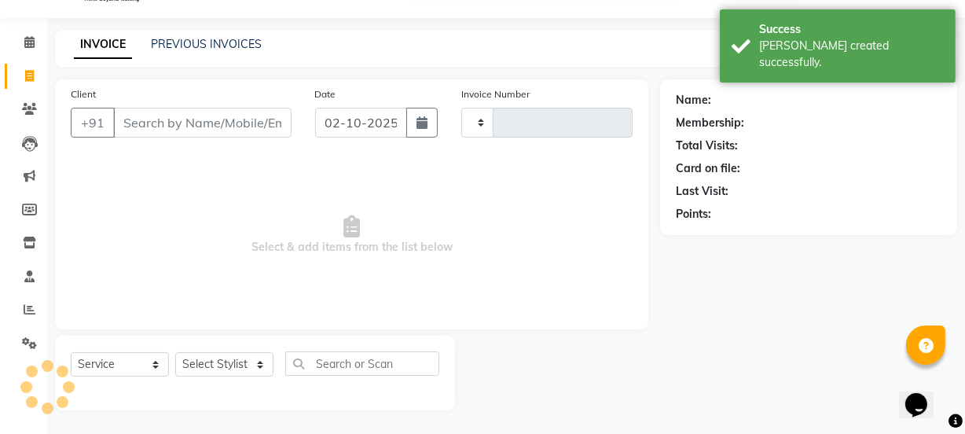
scroll to position [39, 0]
select select "6352"
type input "1234"
select select "48071"
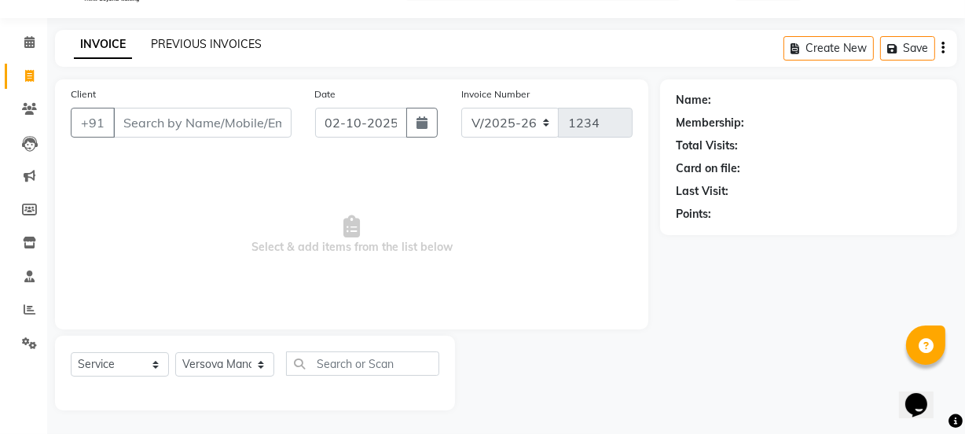
click at [185, 44] on link "PREVIOUS INVOICES" at bounding box center [206, 44] width 111 height 14
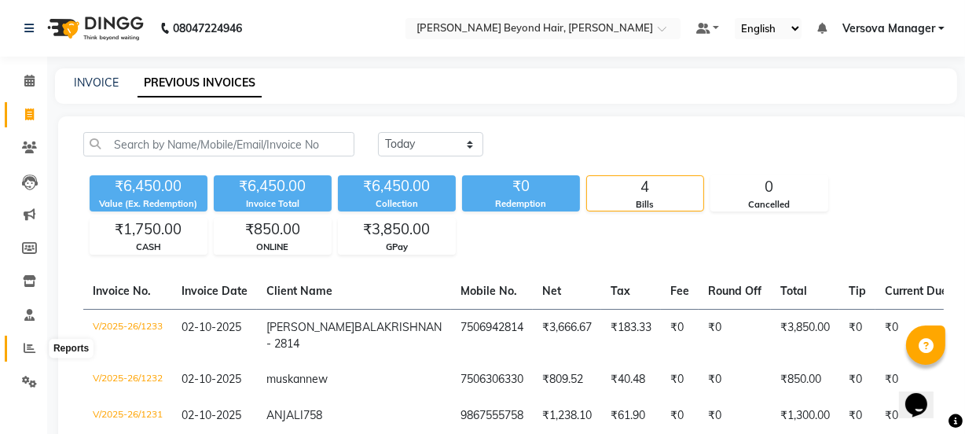
click at [31, 353] on span at bounding box center [29, 348] width 27 height 18
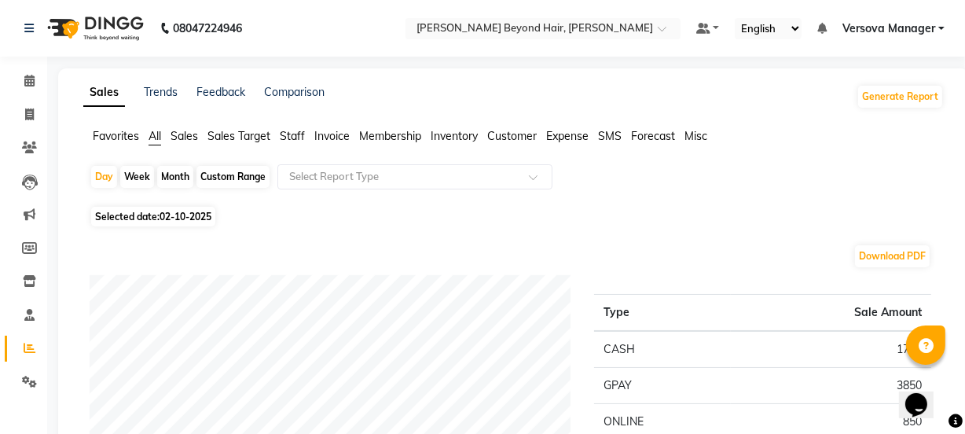
click at [291, 134] on span "Staff" at bounding box center [292, 136] width 25 height 14
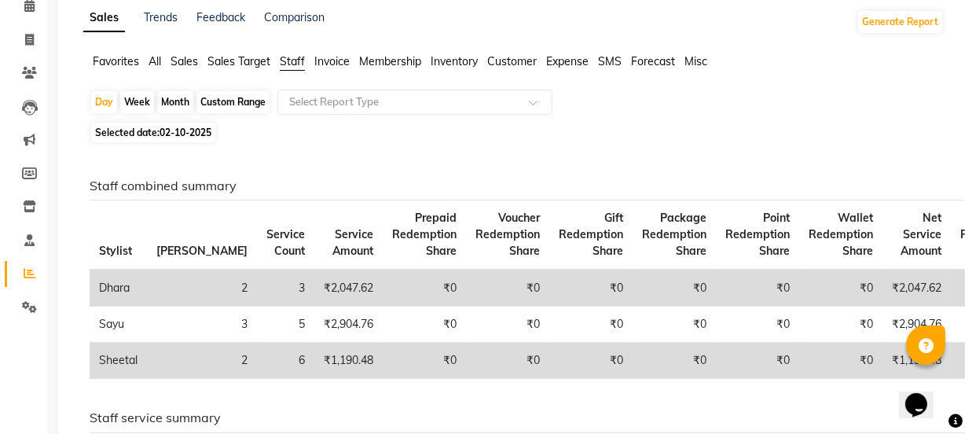
scroll to position [142, 0]
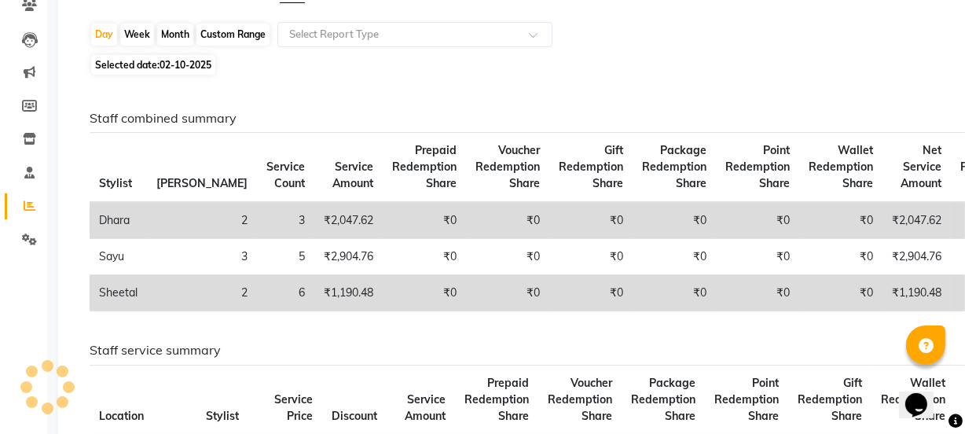
click at [160, 33] on div "Month" at bounding box center [175, 35] width 36 height 22
select select "10"
select select "2025"
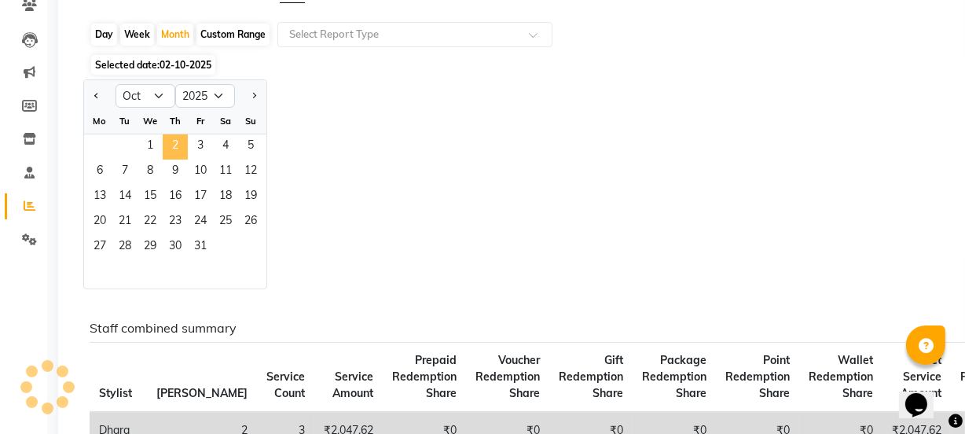
click at [163, 138] on span "2" at bounding box center [175, 146] width 25 height 25
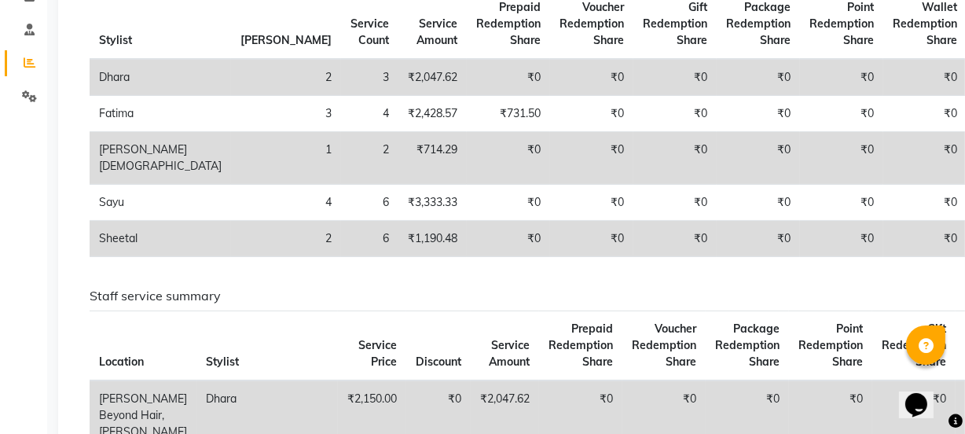
scroll to position [0, 0]
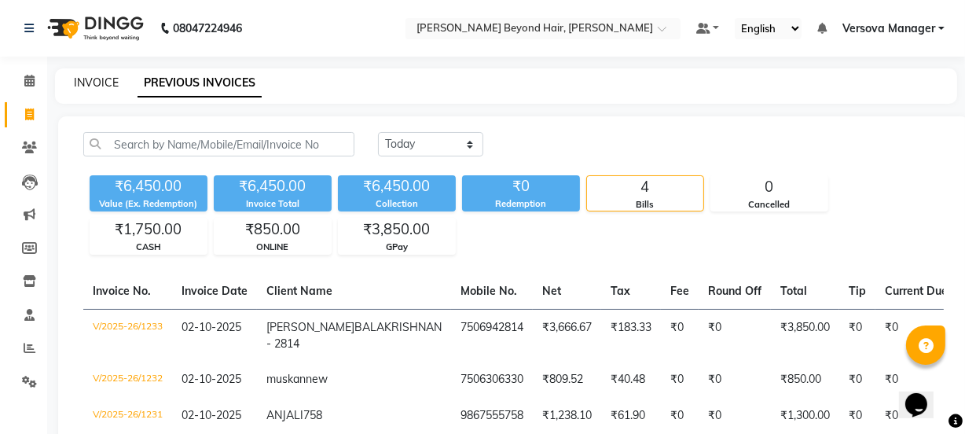
click at [86, 79] on link "INVOICE" at bounding box center [96, 82] width 45 height 14
select select "service"
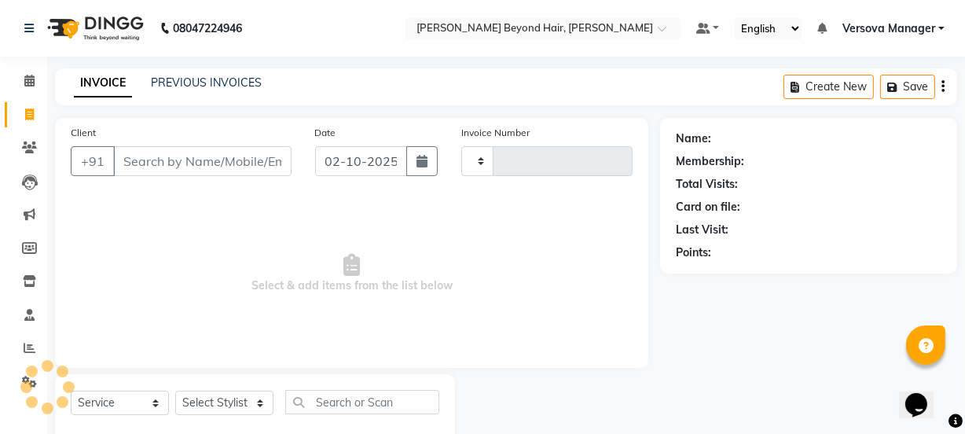
scroll to position [39, 0]
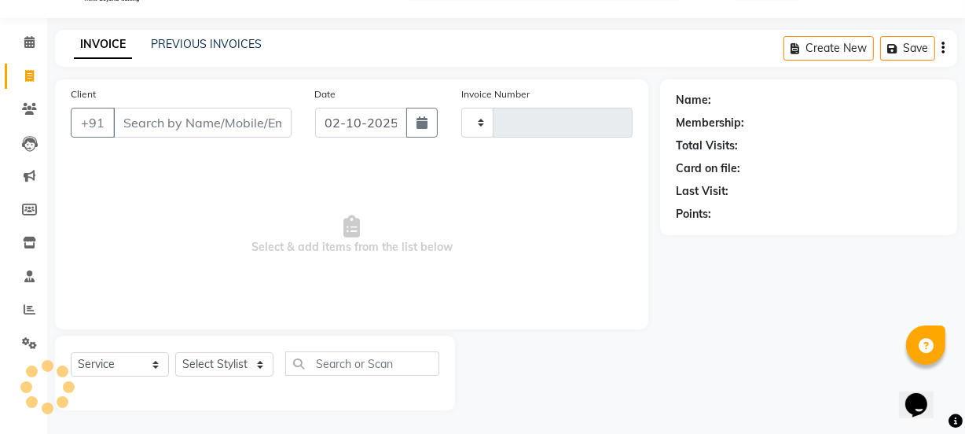
type input "1234"
select select "6352"
select select "48071"
click at [196, 44] on link "PREVIOUS INVOICES" at bounding box center [206, 44] width 111 height 14
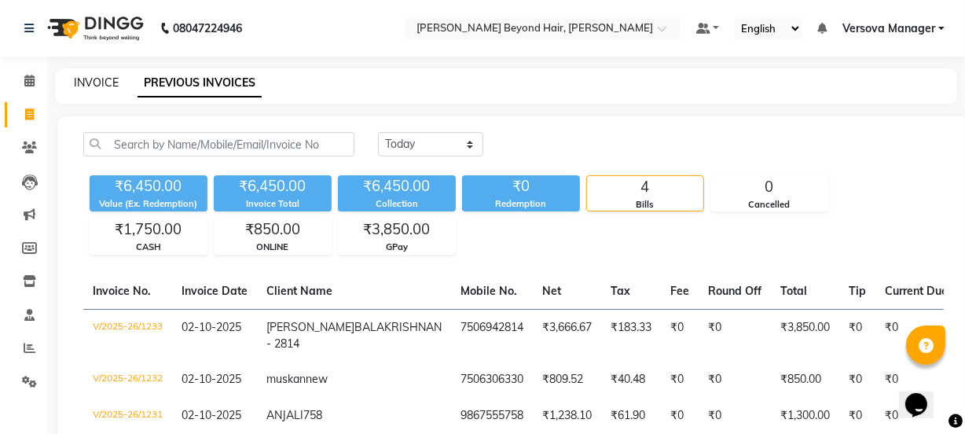
click at [90, 83] on link "INVOICE" at bounding box center [96, 82] width 45 height 14
select select "service"
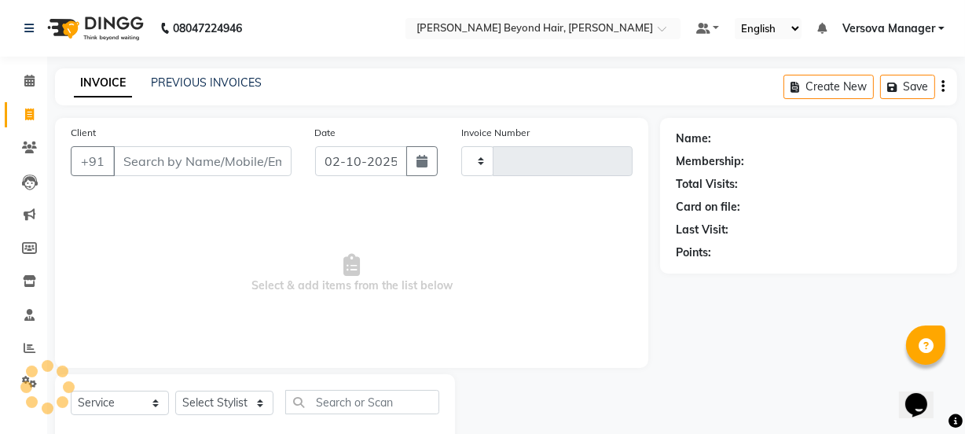
type input "1234"
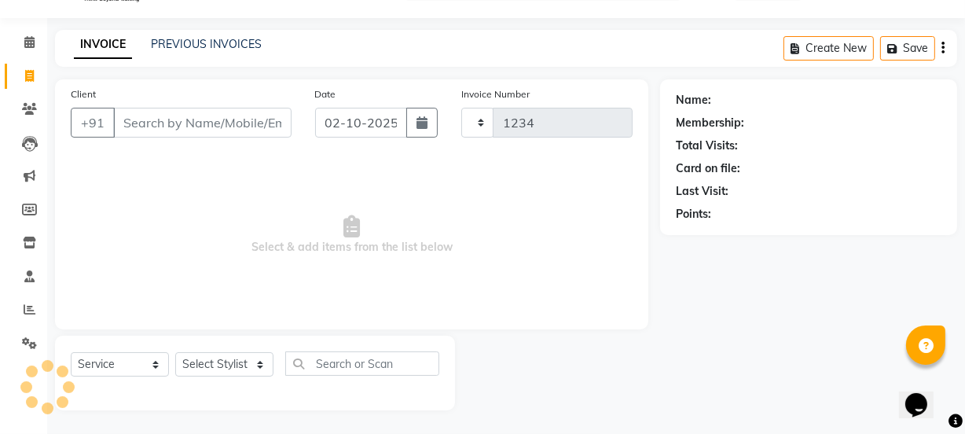
select select "6352"
select select "48071"
click at [208, 47] on link "PREVIOUS INVOICES" at bounding box center [206, 44] width 111 height 14
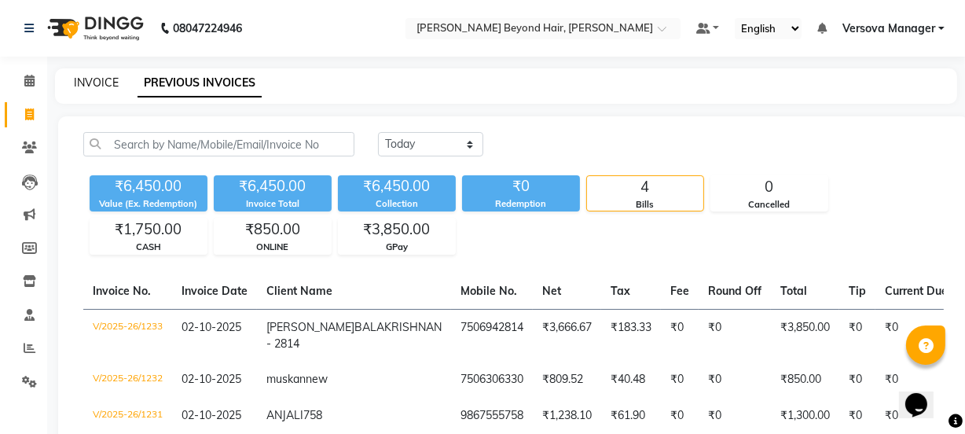
click at [74, 82] on link "INVOICE" at bounding box center [96, 82] width 45 height 14
select select "service"
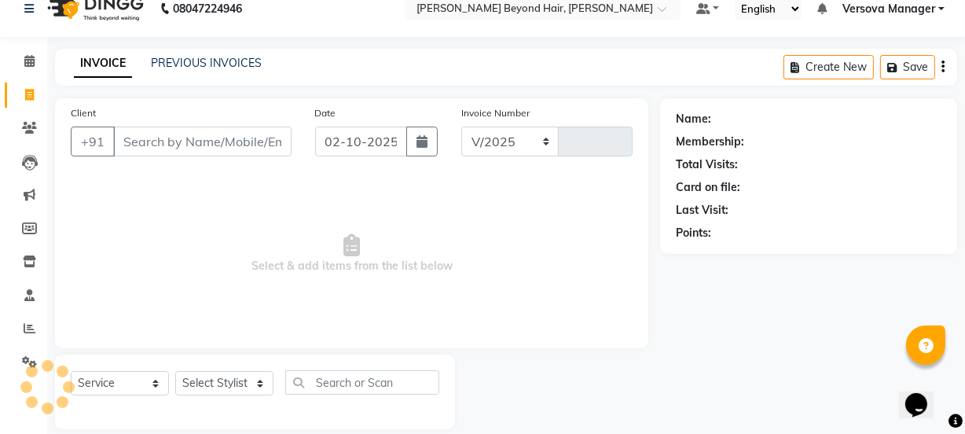
select select "6352"
type input "1234"
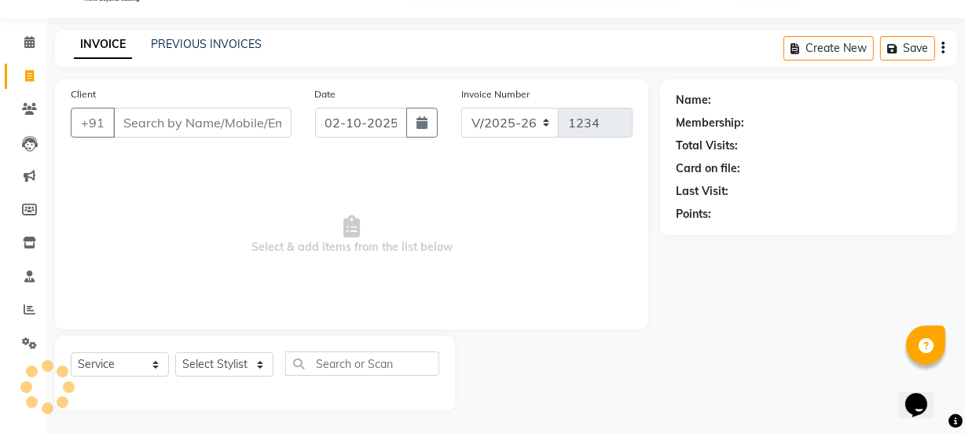
select select "48071"
